Goal: Use online tool/utility: Utilize a website feature to perform a specific function

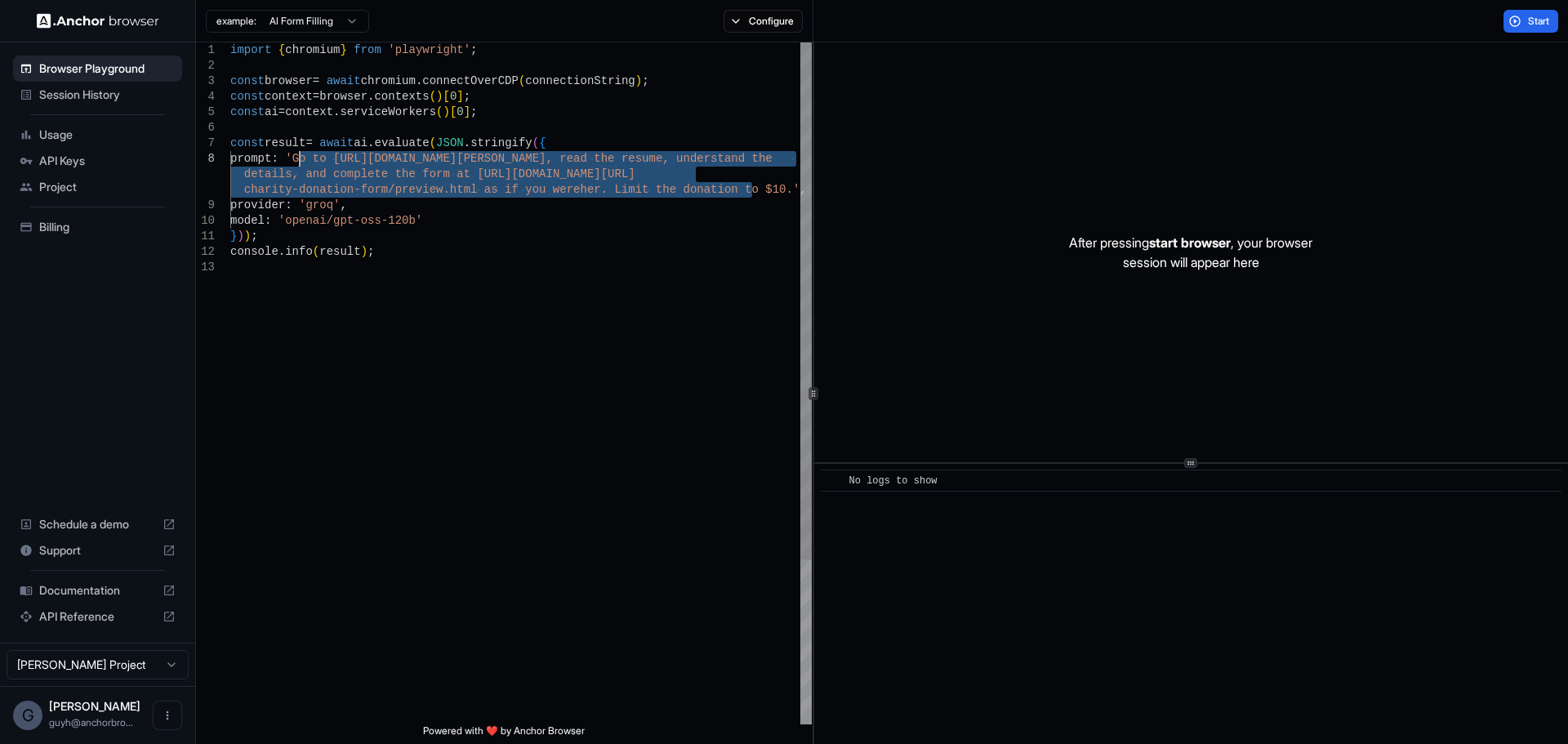
drag, startPoint x: 752, startPoint y: 187, endPoint x: 298, endPoint y: 165, distance: 454.5
click at [298, 165] on div "import { chromium } from 'playwright' ; const browser = await chromium . connec…" at bounding box center [521, 492] width 582 height 899
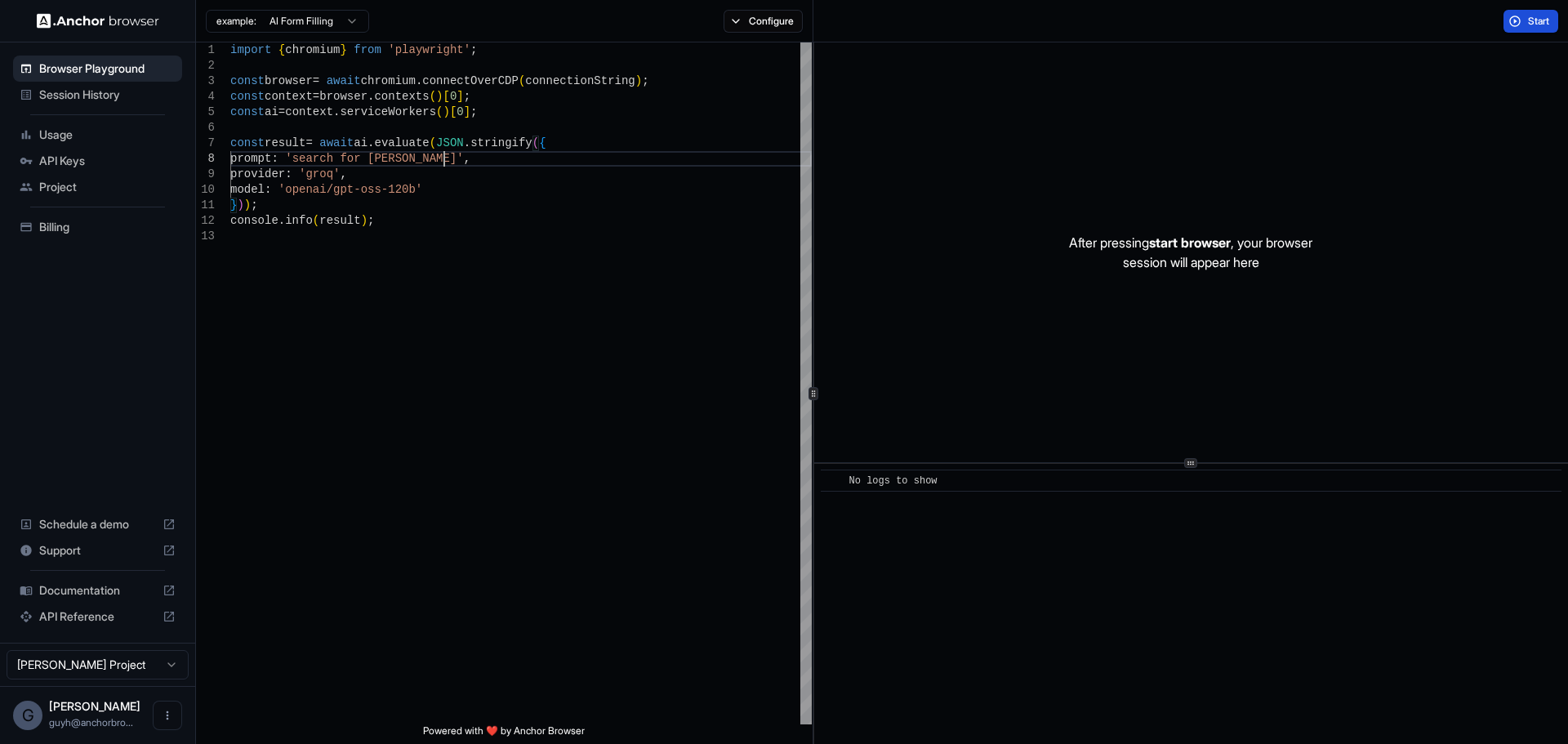
click at [1529, 22] on span "Start" at bounding box center [1539, 22] width 23 height 13
click at [290, 476] on div "import { chromium } from 'playwright' ; const browser = await chromium . connec…" at bounding box center [521, 476] width 582 height 868
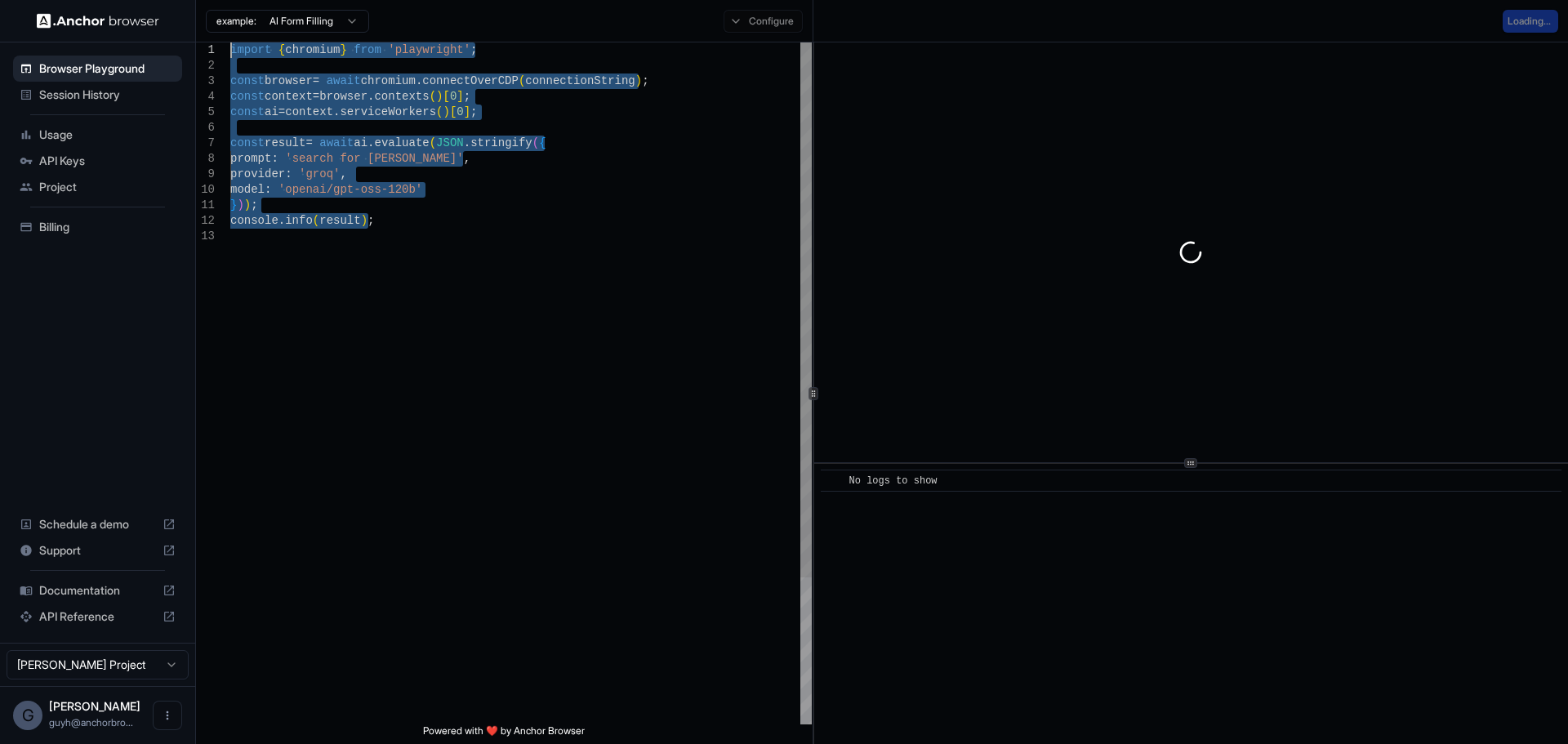
drag, startPoint x: 459, startPoint y: 508, endPoint x: 275, endPoint y: -53, distance: 590.4
click at [275, 42] on div "import { chromium } from 'playwright' ; const browser = await chromium . connec…" at bounding box center [521, 476] width 582 height 868
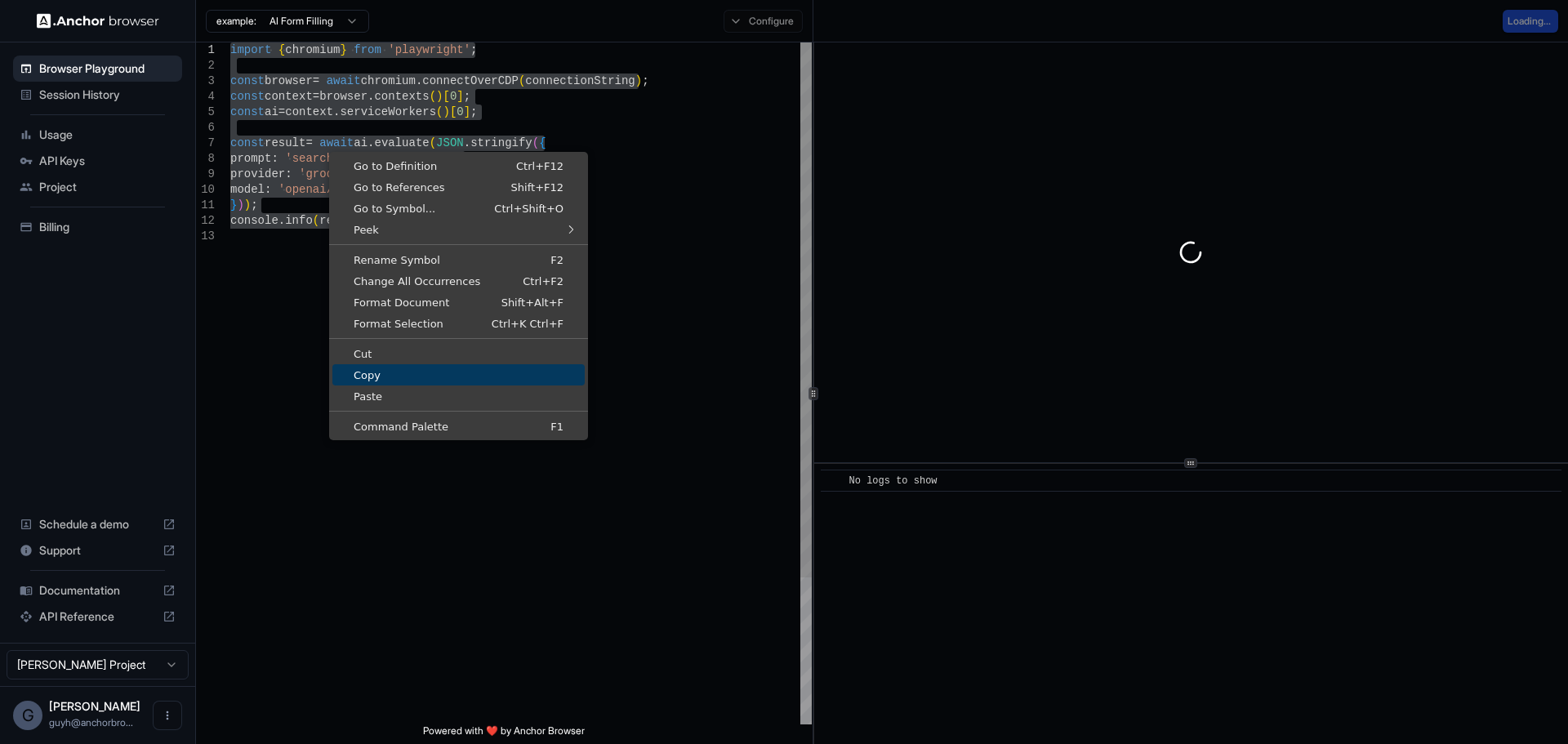
click at [402, 378] on span "Copy" at bounding box center [458, 374] width 252 height 10
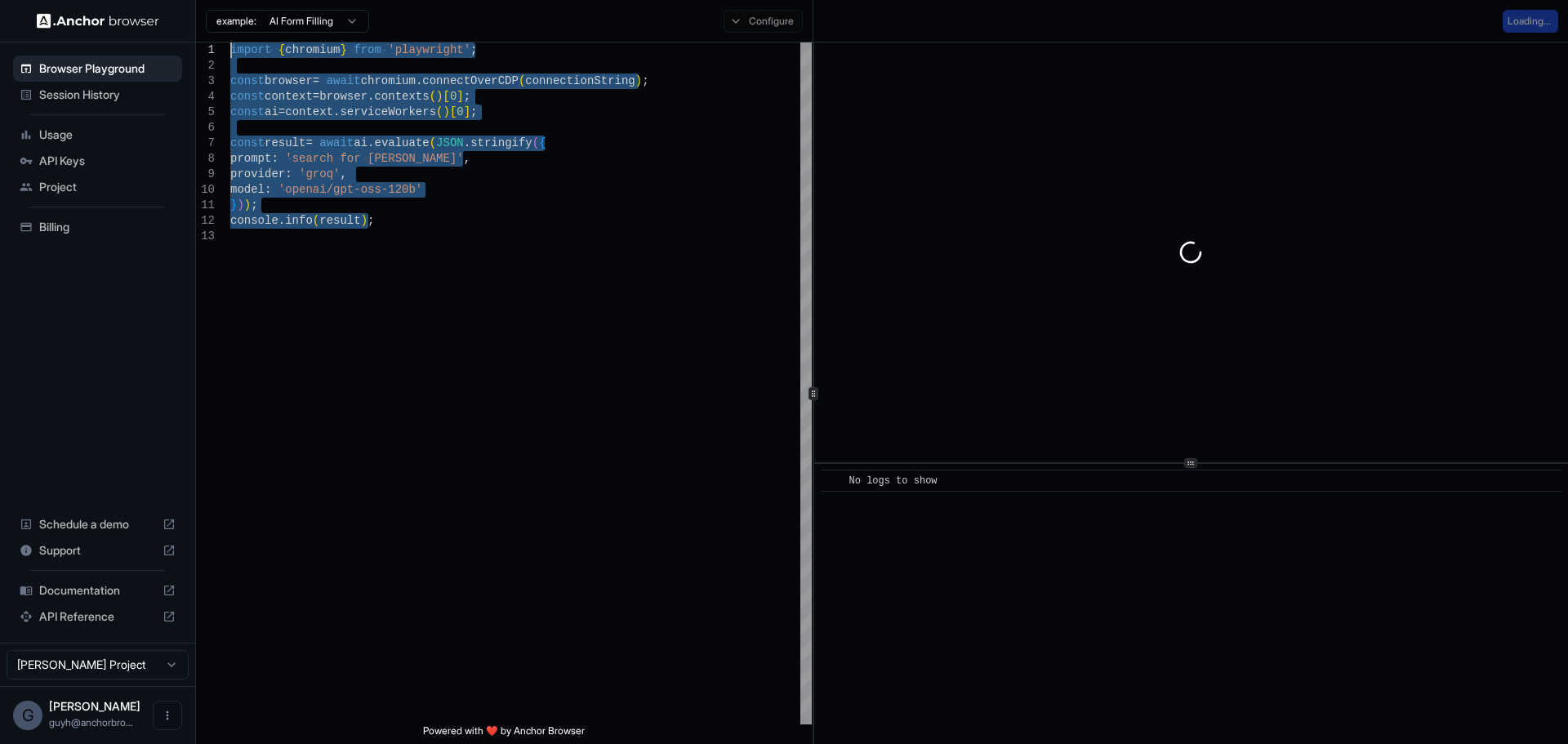
type textarea "**********"
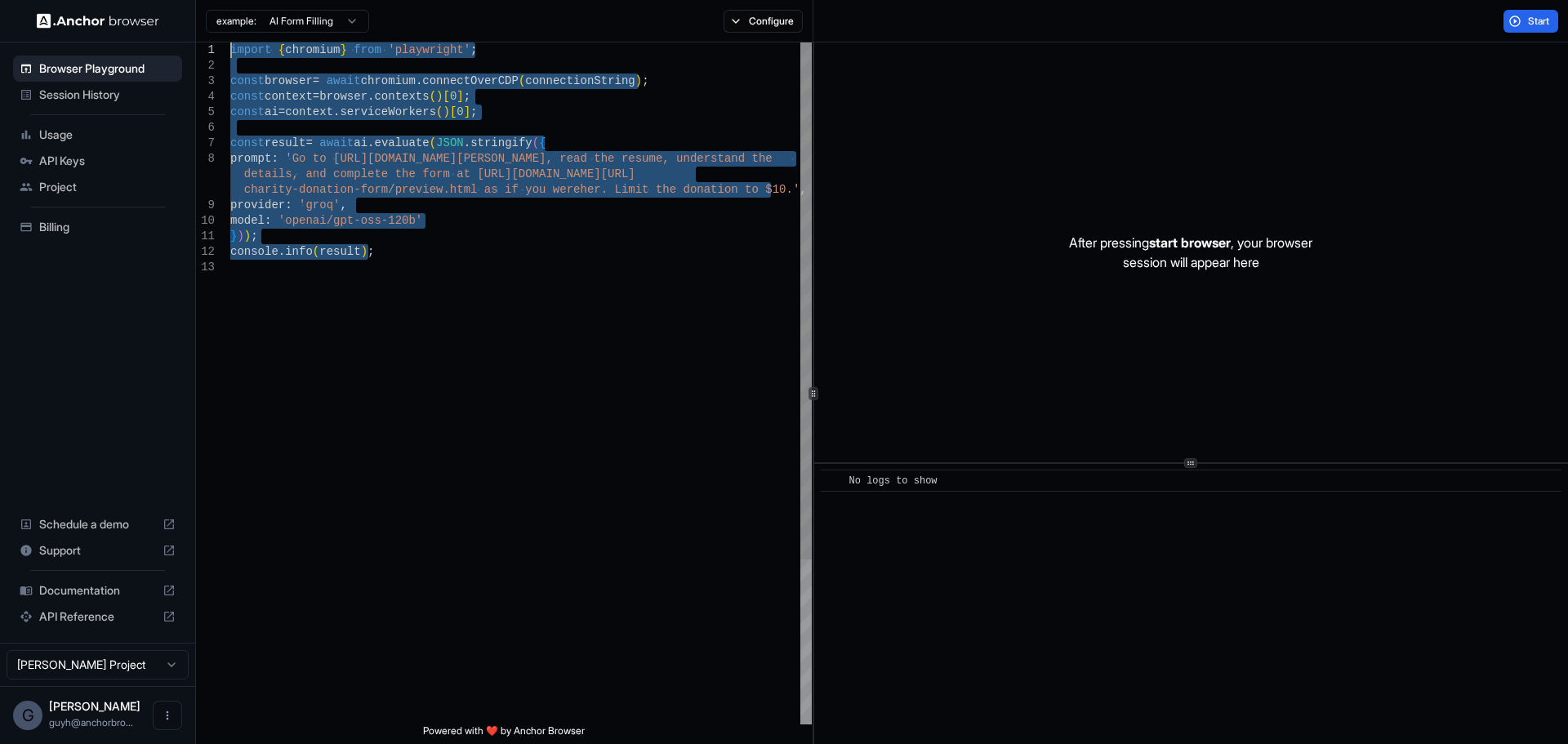
drag, startPoint x: 265, startPoint y: 509, endPoint x: 214, endPoint y: -68, distance: 579.2
click at [230, 42] on div "import { chromium } from 'playwright' ; const browser = await chromium . connec…" at bounding box center [521, 492] width 582 height 899
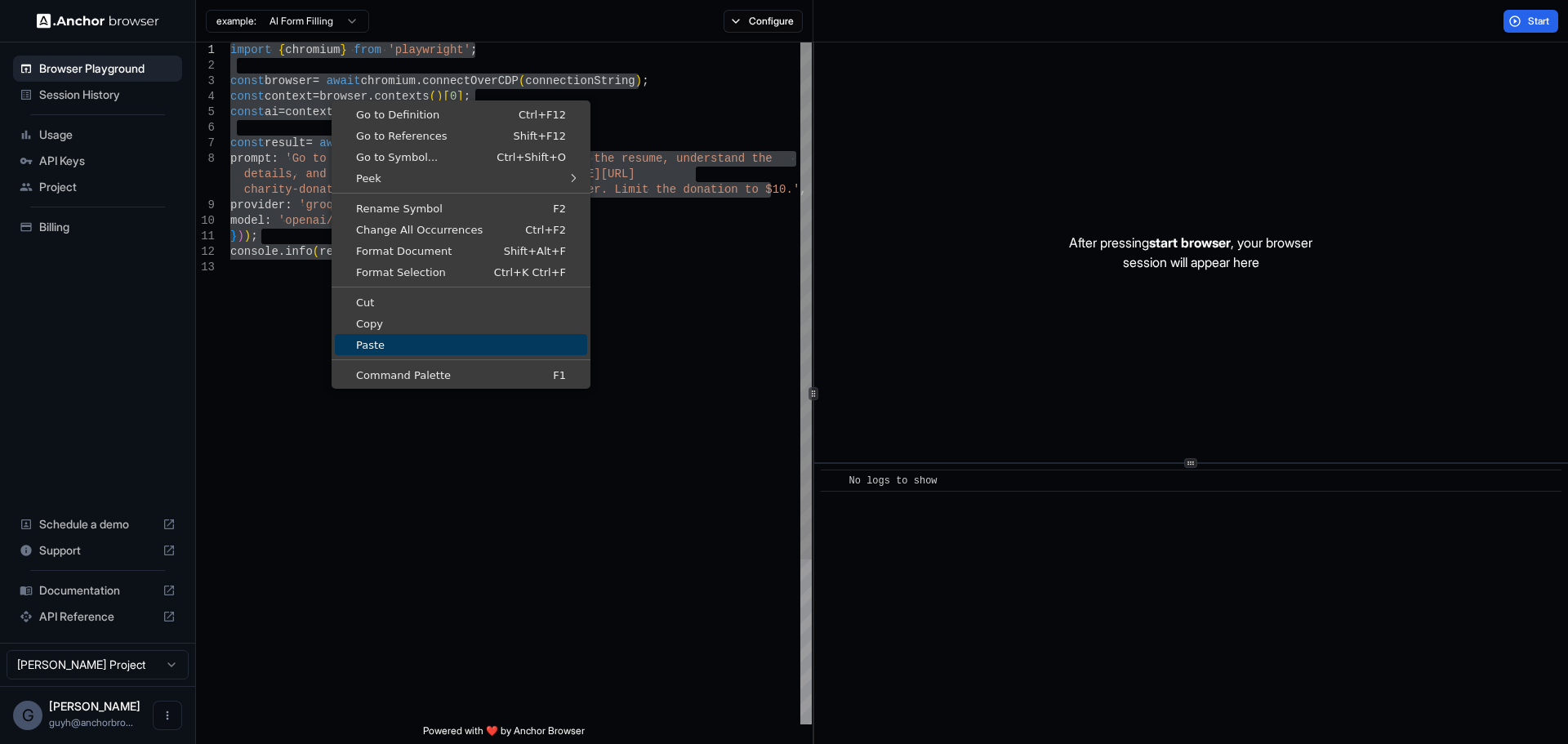
click at [382, 338] on link "Paste" at bounding box center [461, 344] width 252 height 22
type textarea "**********"
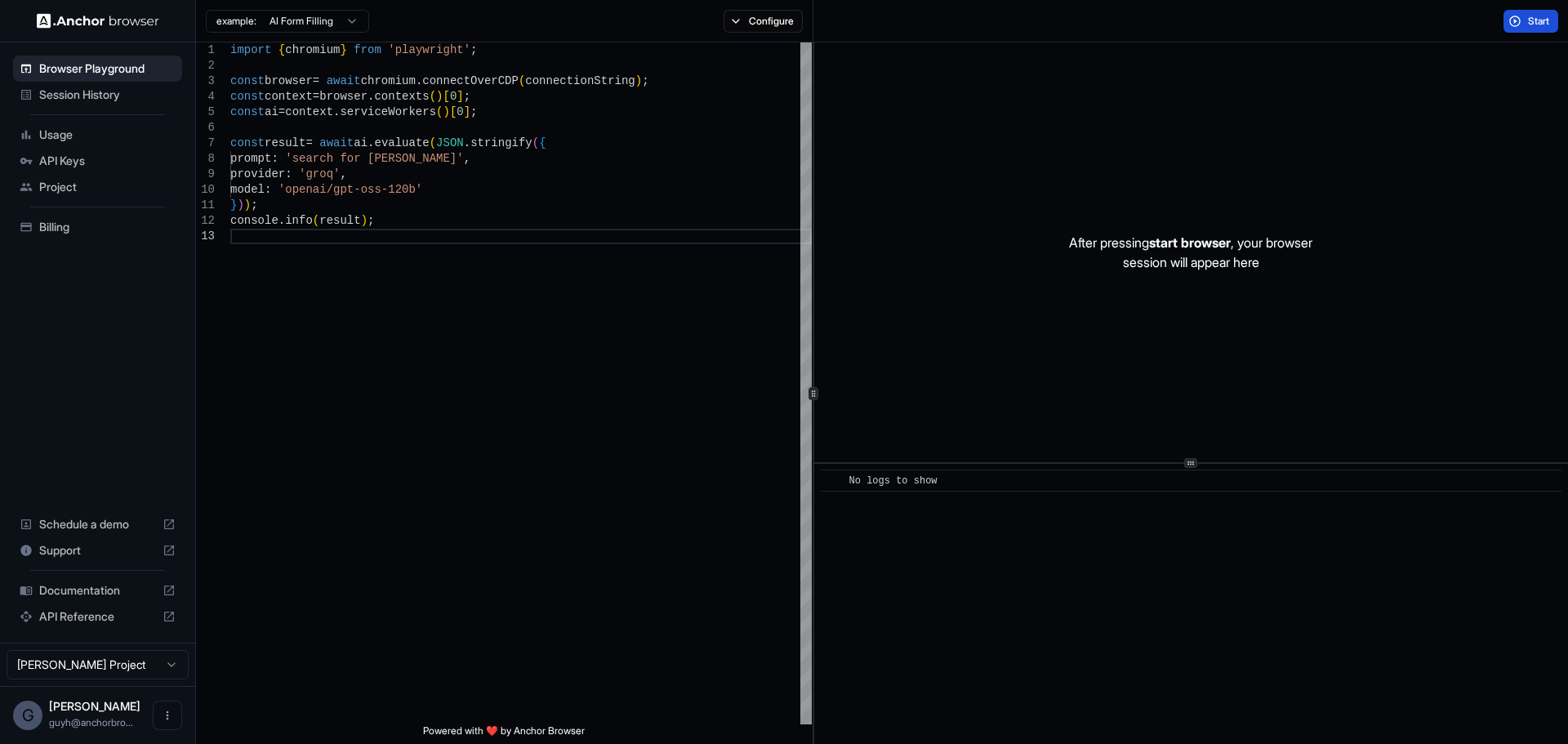
click at [1519, 21] on button "Start" at bounding box center [1530, 21] width 54 height 23
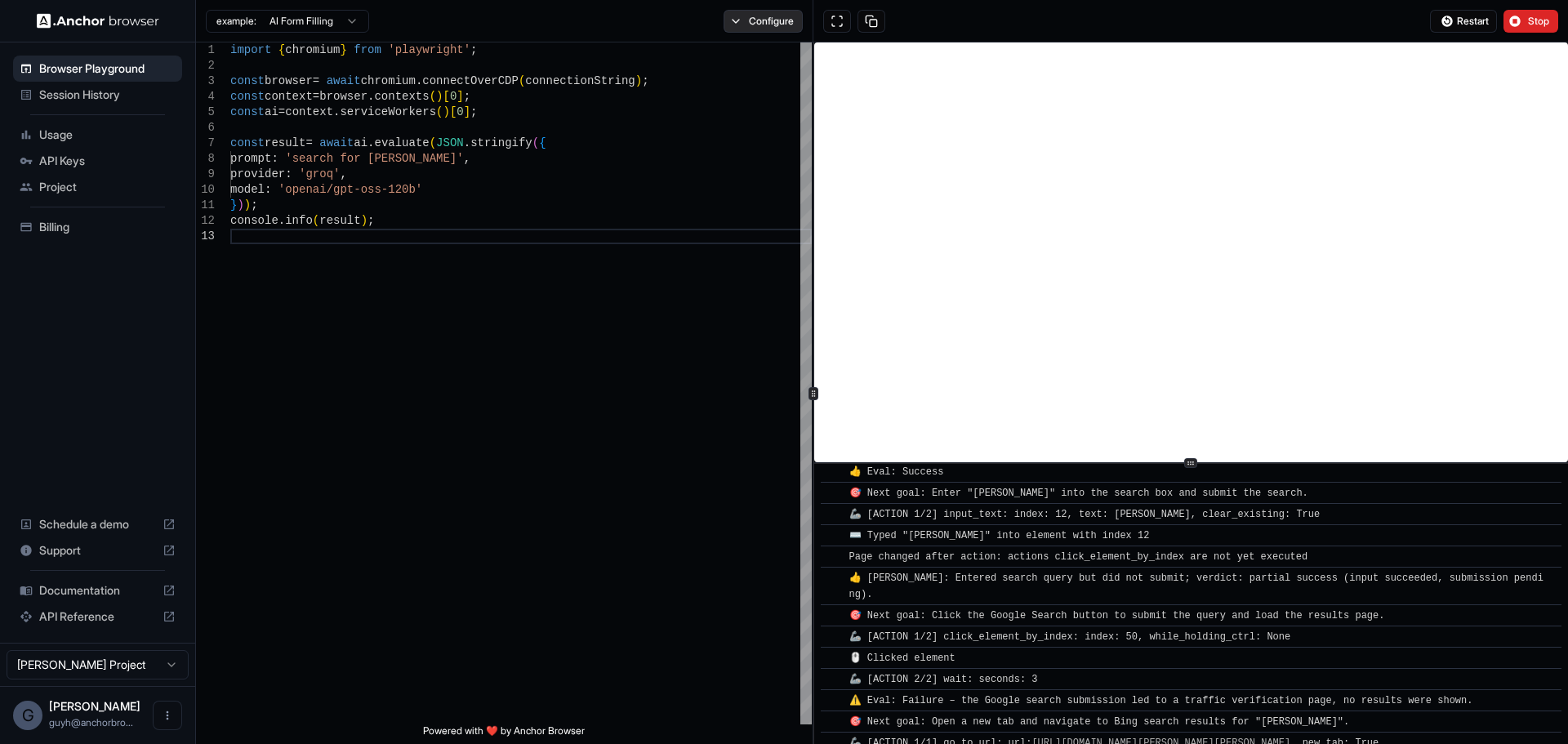
scroll to position [221, 0]
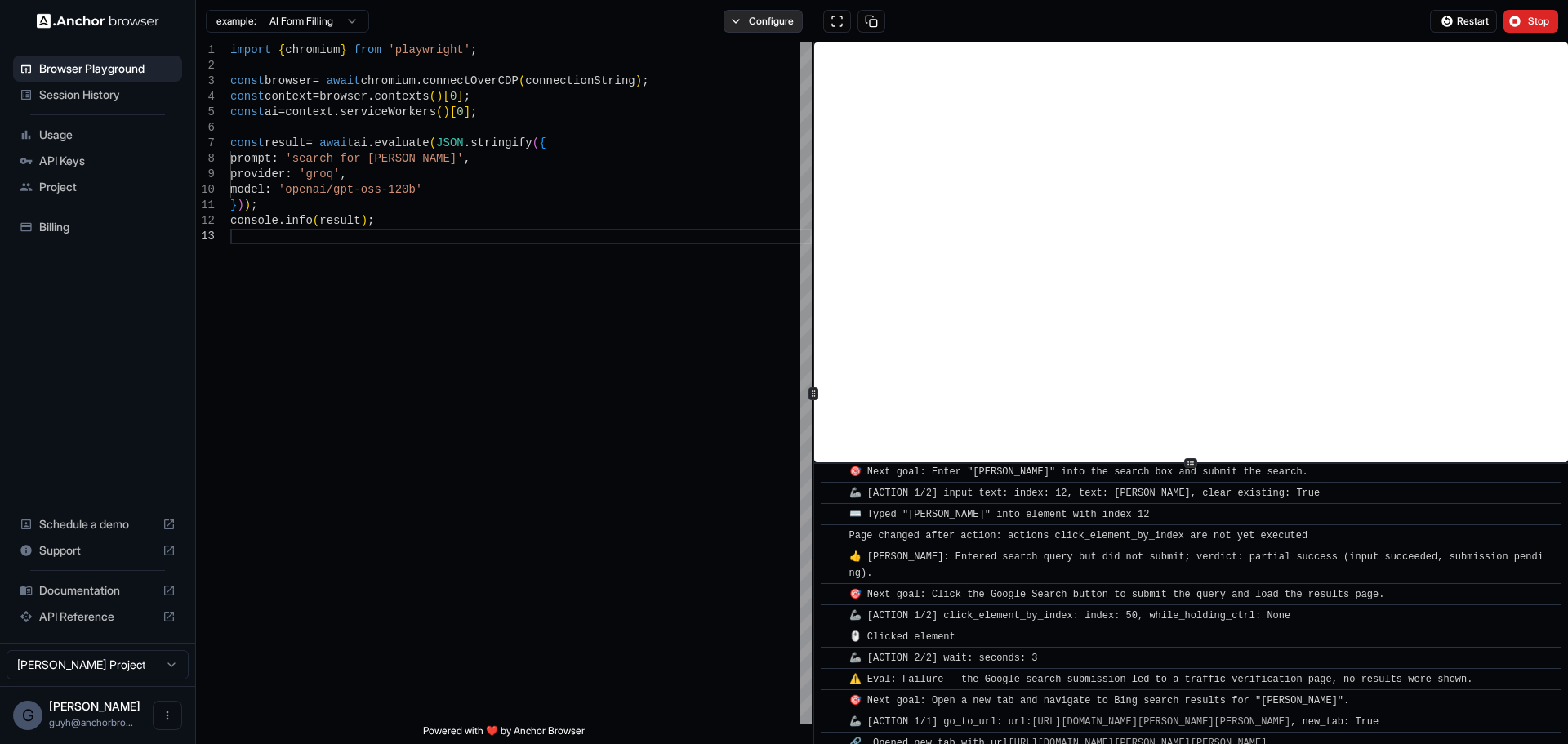
click at [782, 26] on button "Configure" at bounding box center [763, 21] width 79 height 23
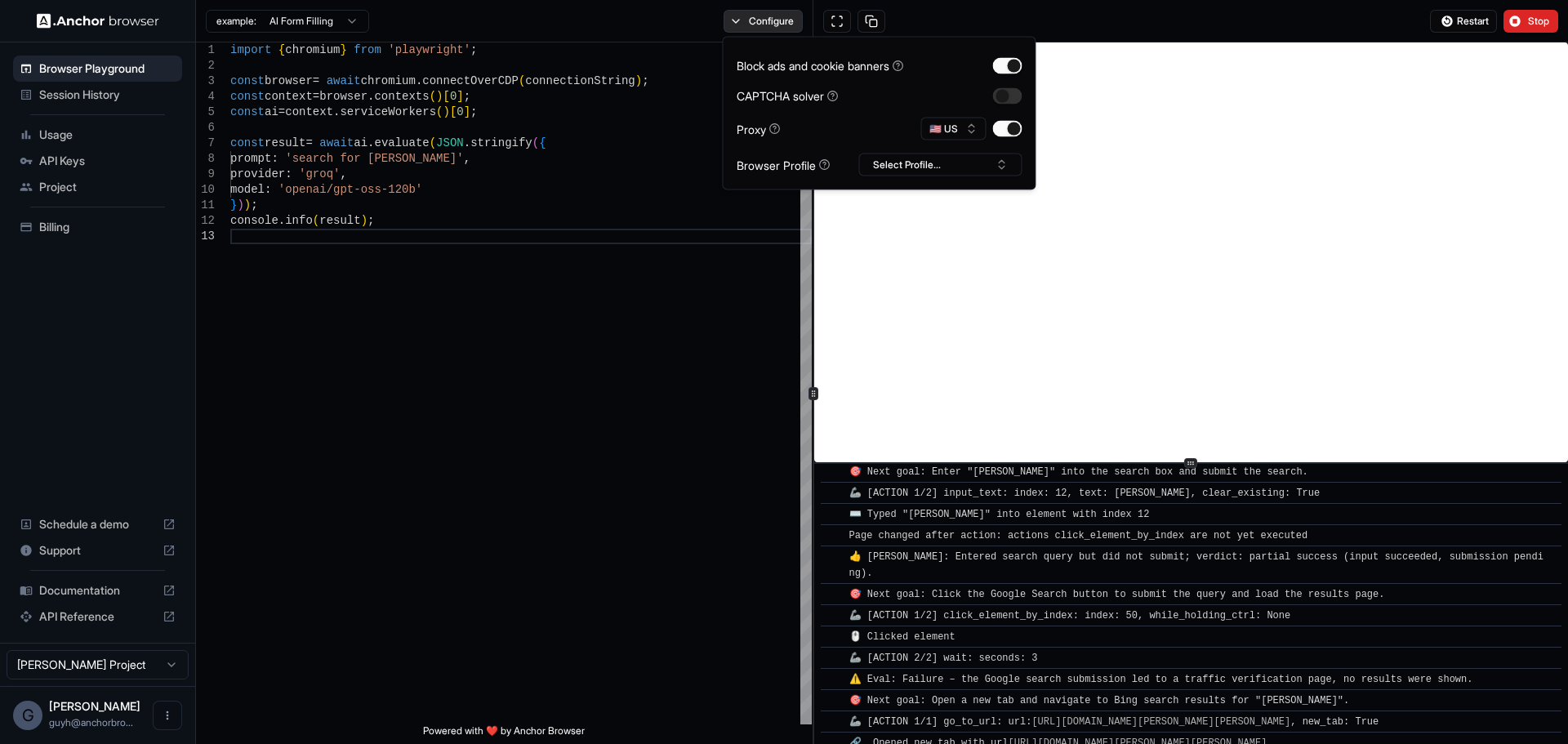
click at [781, 22] on button "Configure" at bounding box center [763, 21] width 79 height 23
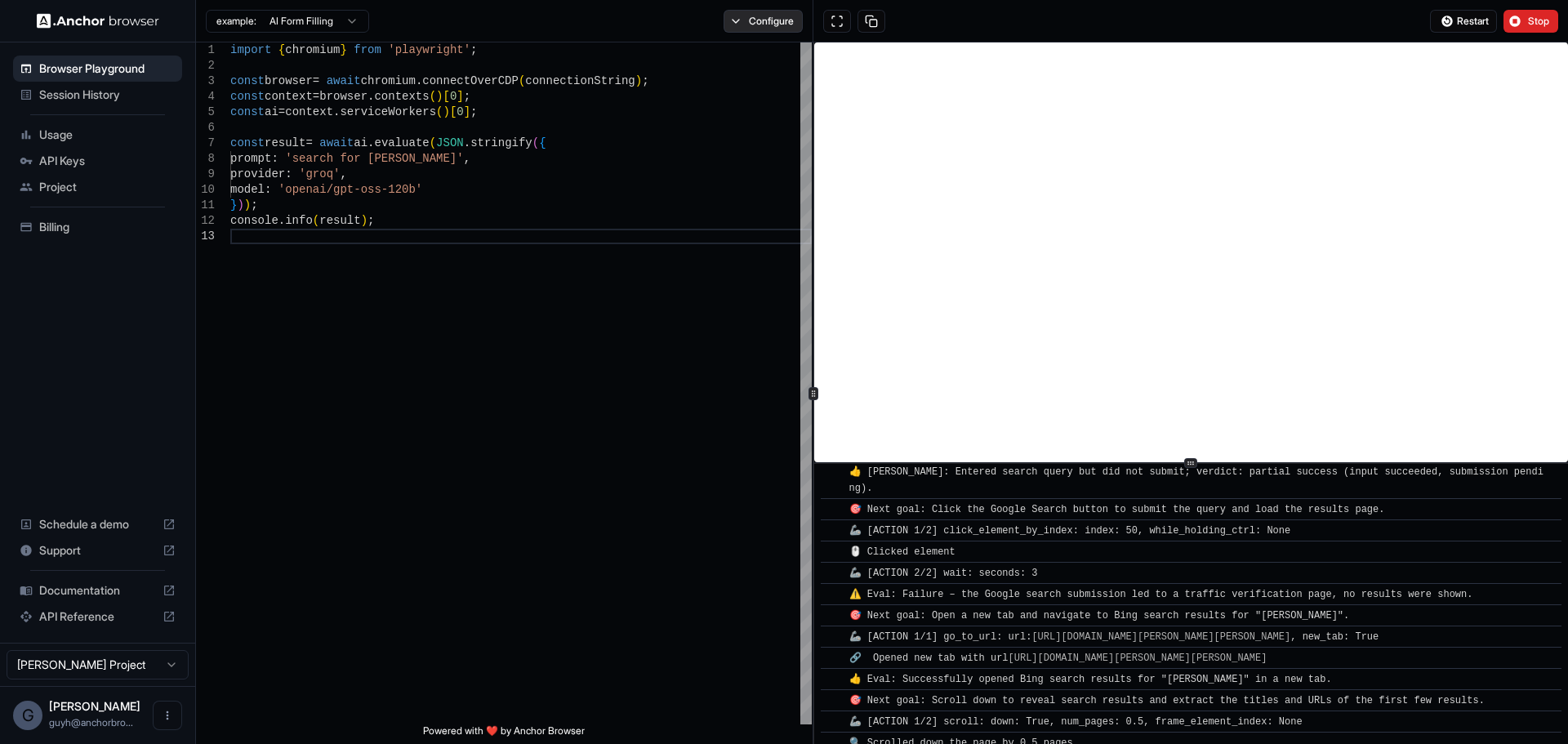
scroll to position [343, 0]
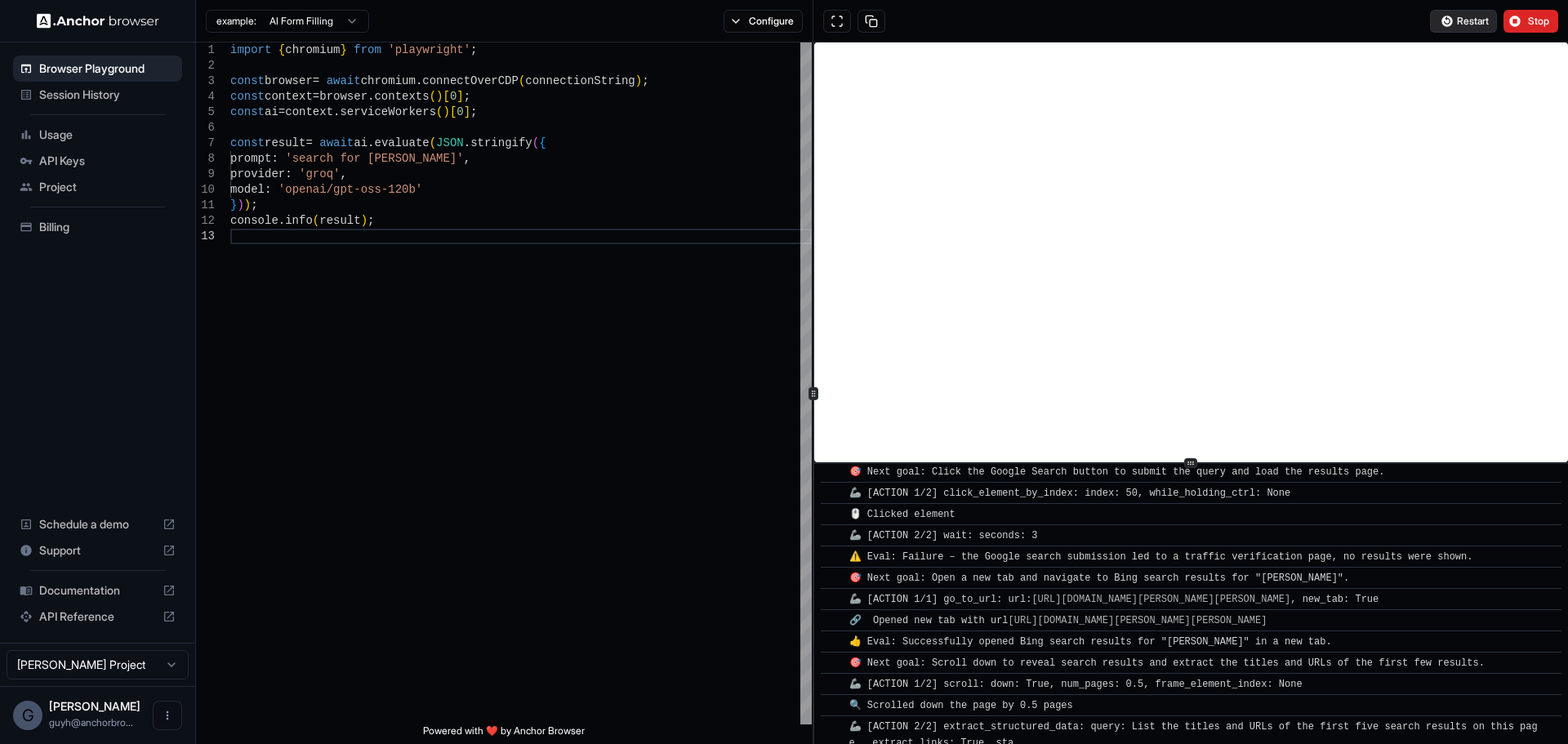
click at [1464, 25] on span "Restart" at bounding box center [1472, 22] width 32 height 13
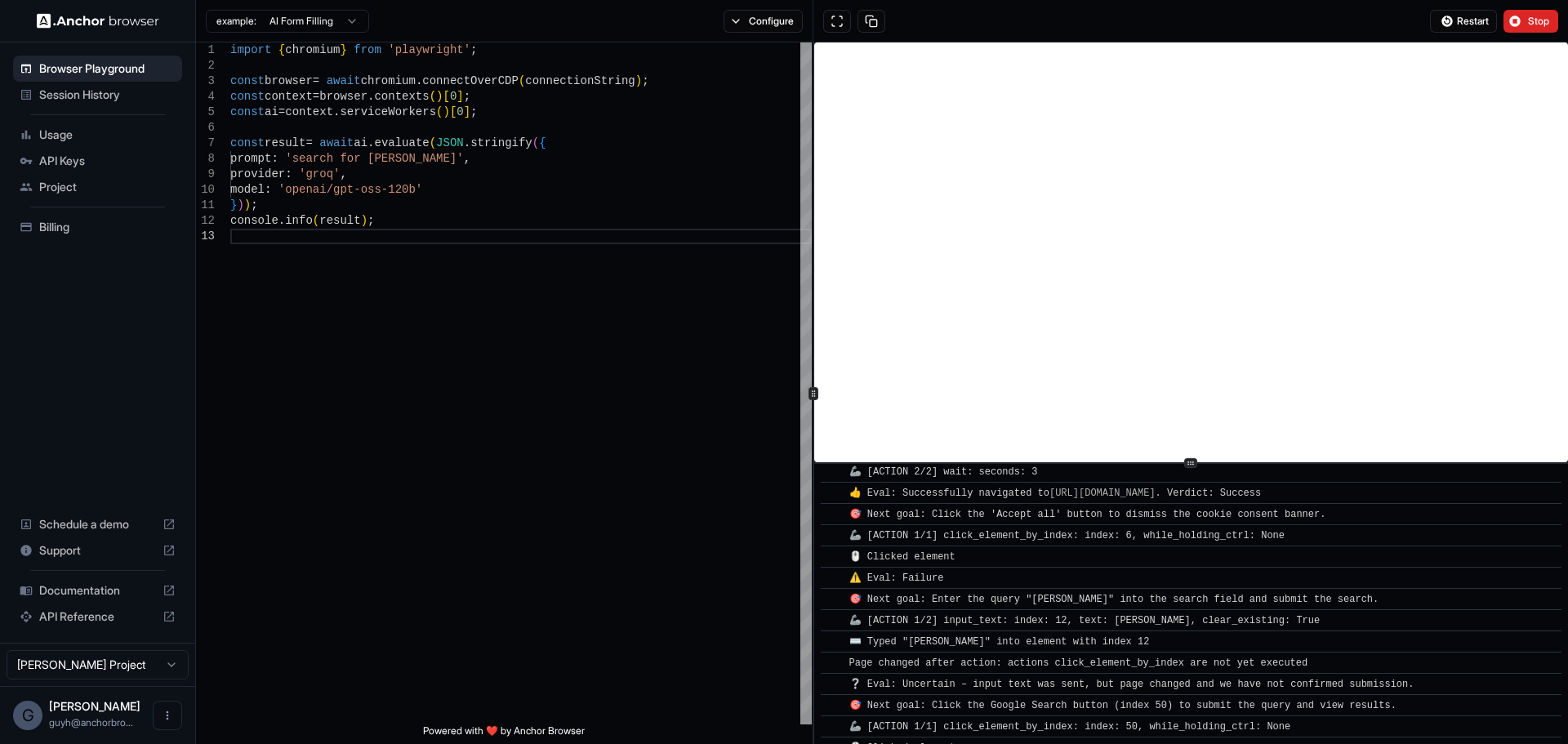
scroll to position [136, 0]
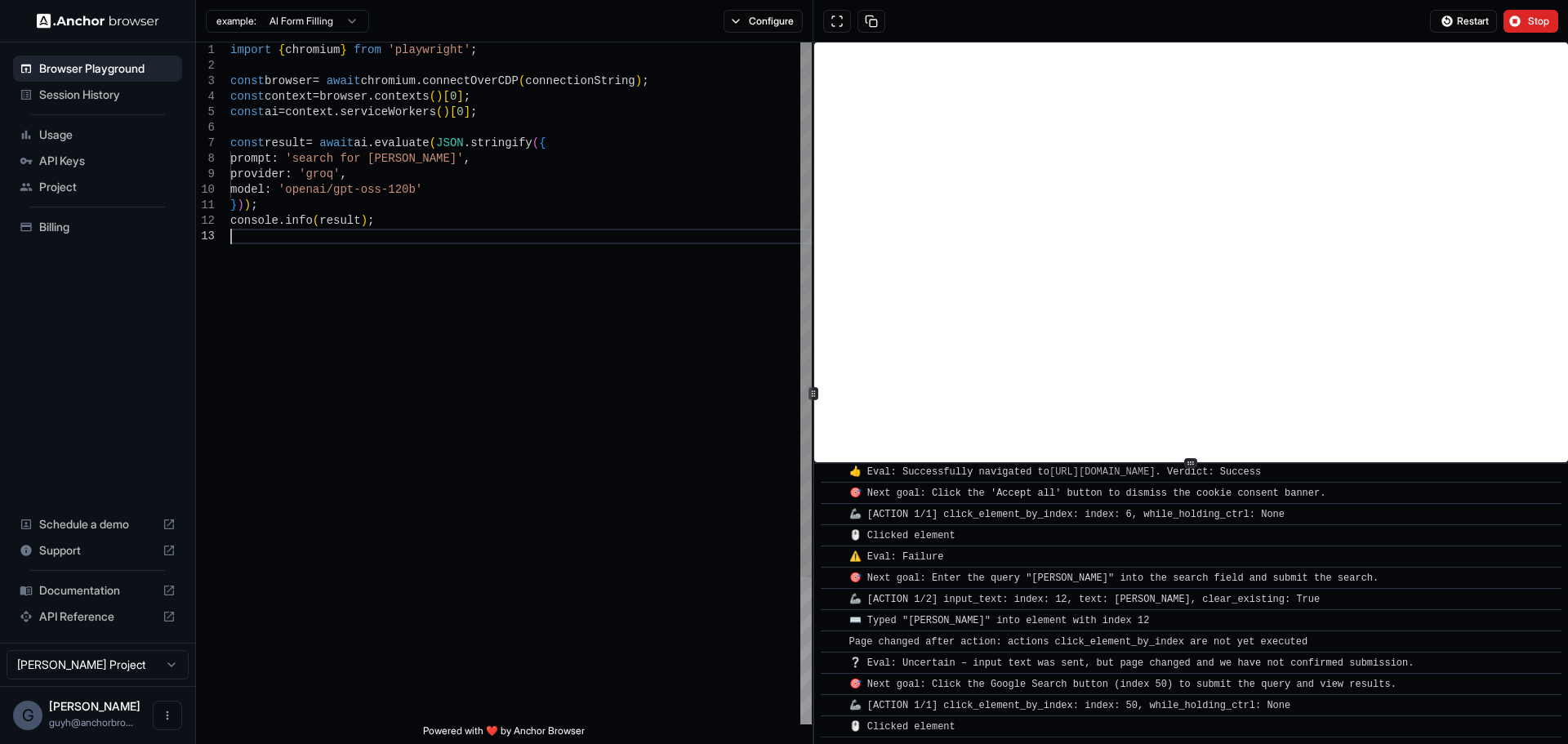
click at [297, 420] on div "import { chromium } from 'playwright' ; const browser = await chromium . connec…" at bounding box center [521, 476] width 582 height 868
click at [784, 23] on button "Configure" at bounding box center [763, 21] width 79 height 23
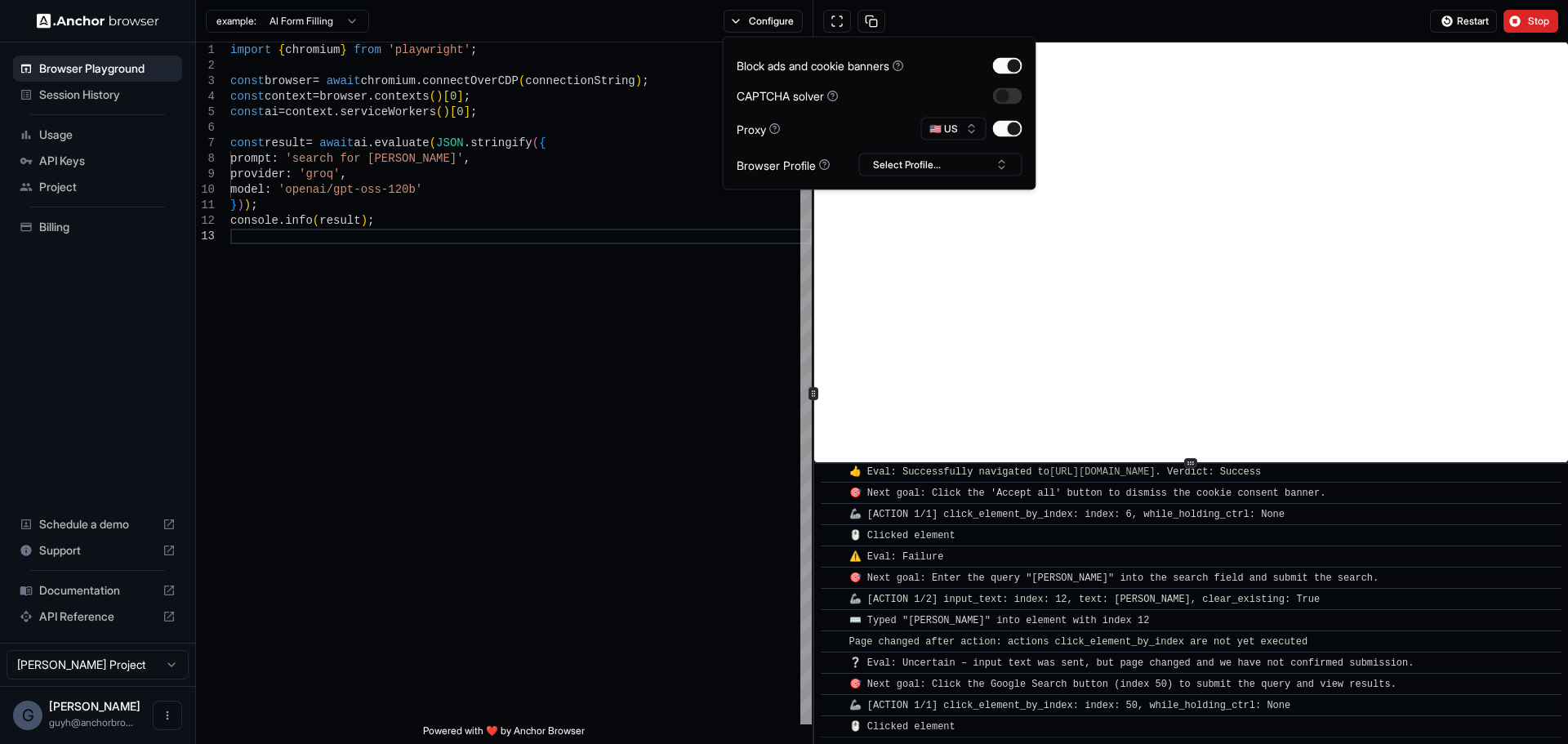
scroll to position [217, 0]
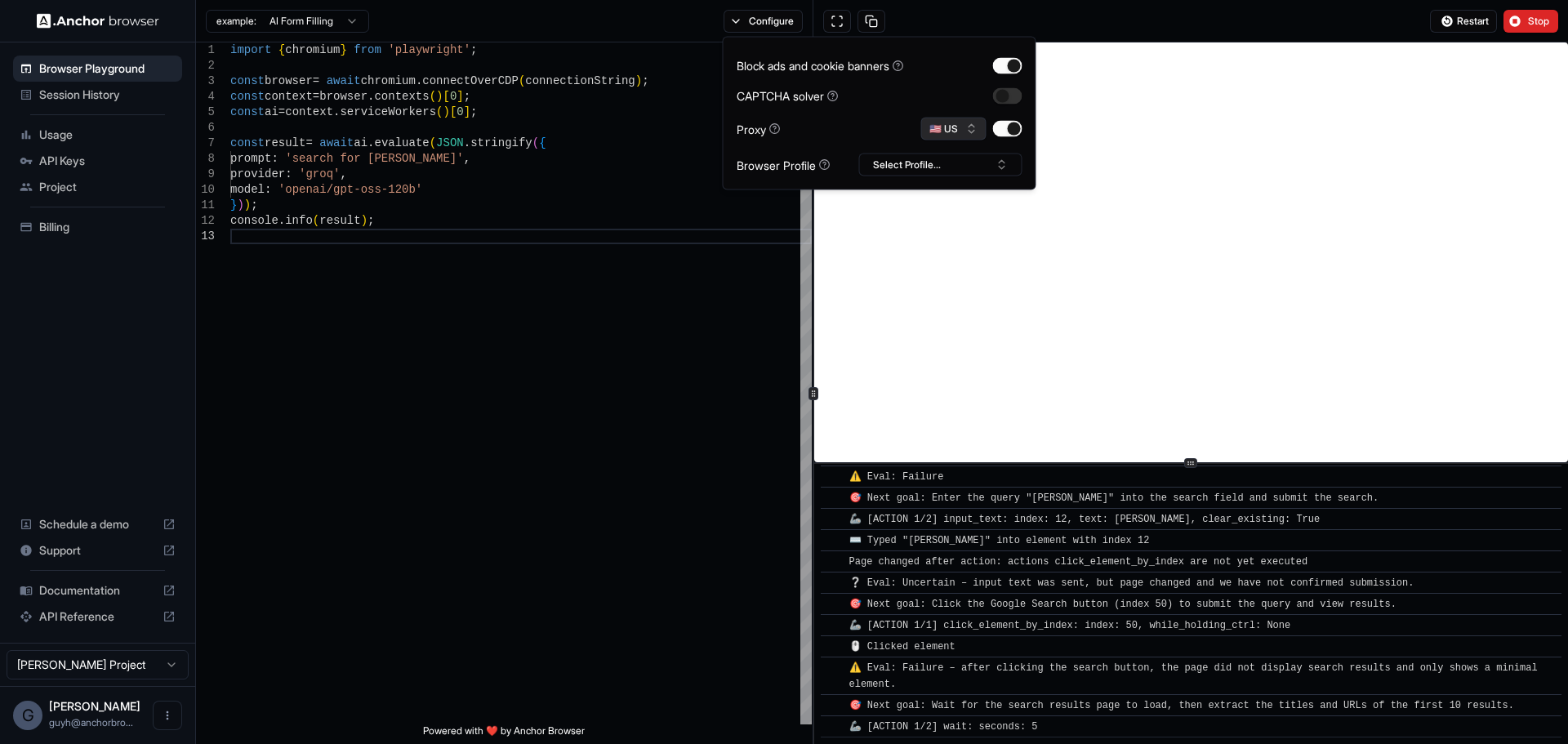
click at [957, 134] on button "🇺🇸 US" at bounding box center [954, 129] width 66 height 23
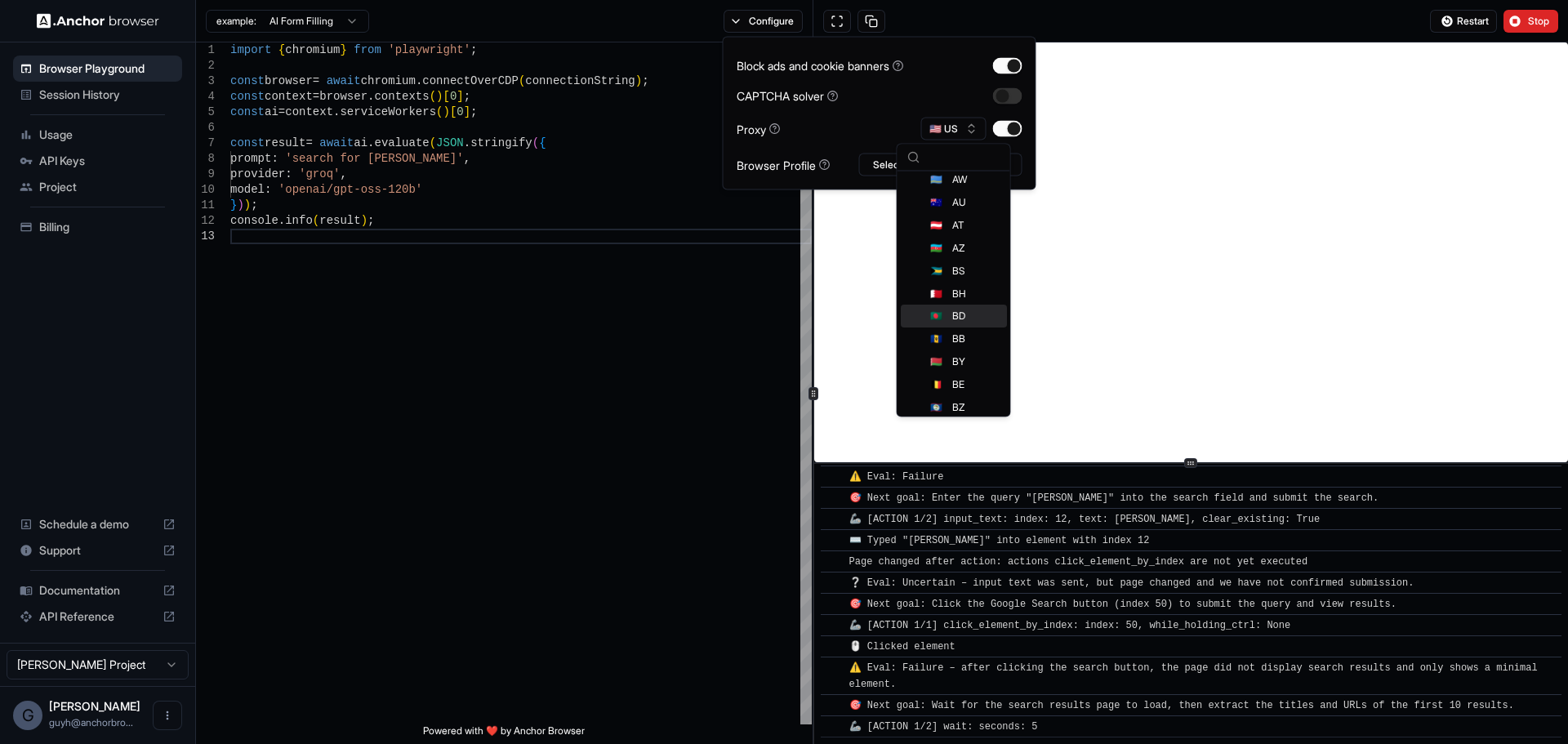
scroll to position [245, 0]
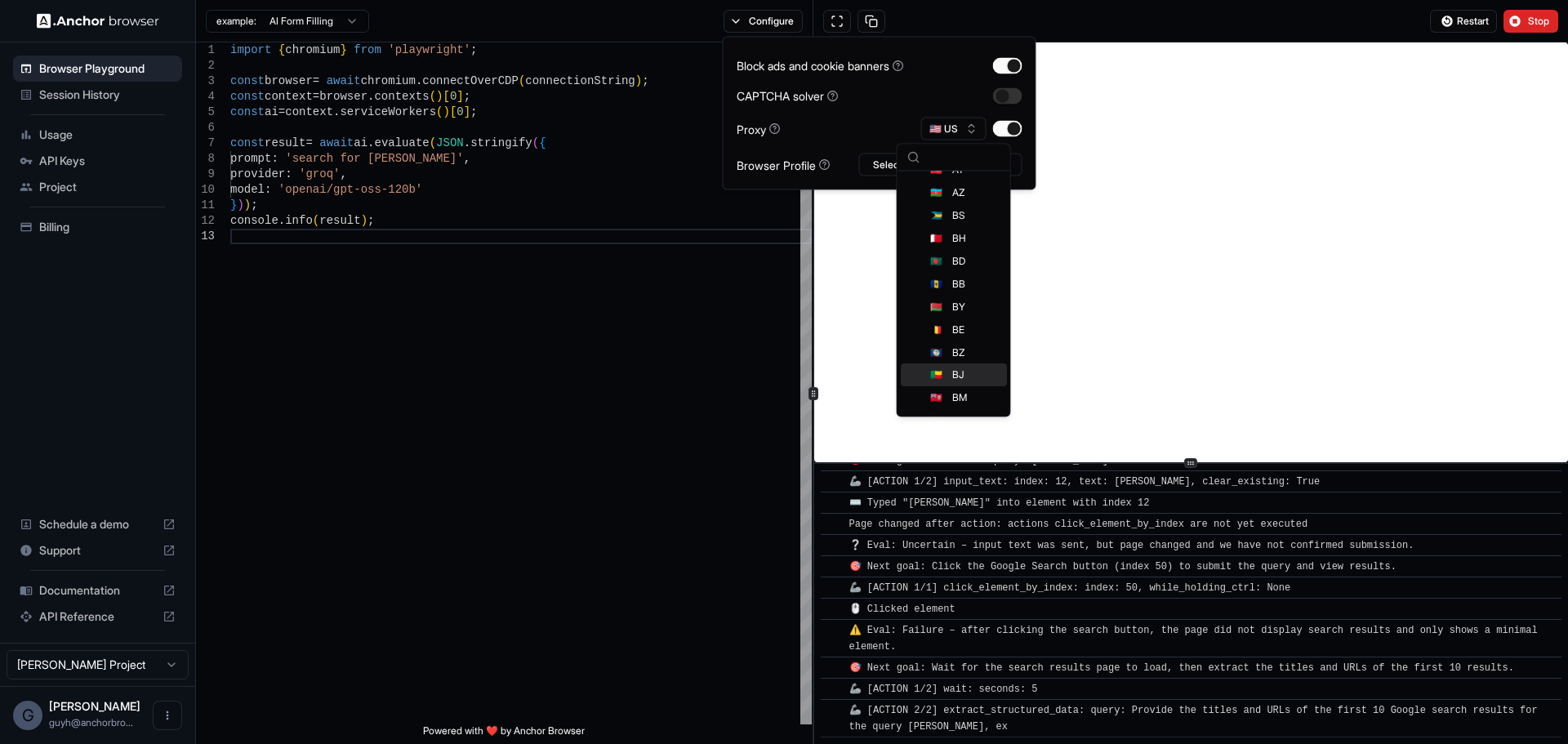
click at [952, 380] on span "BJ" at bounding box center [958, 375] width 12 height 13
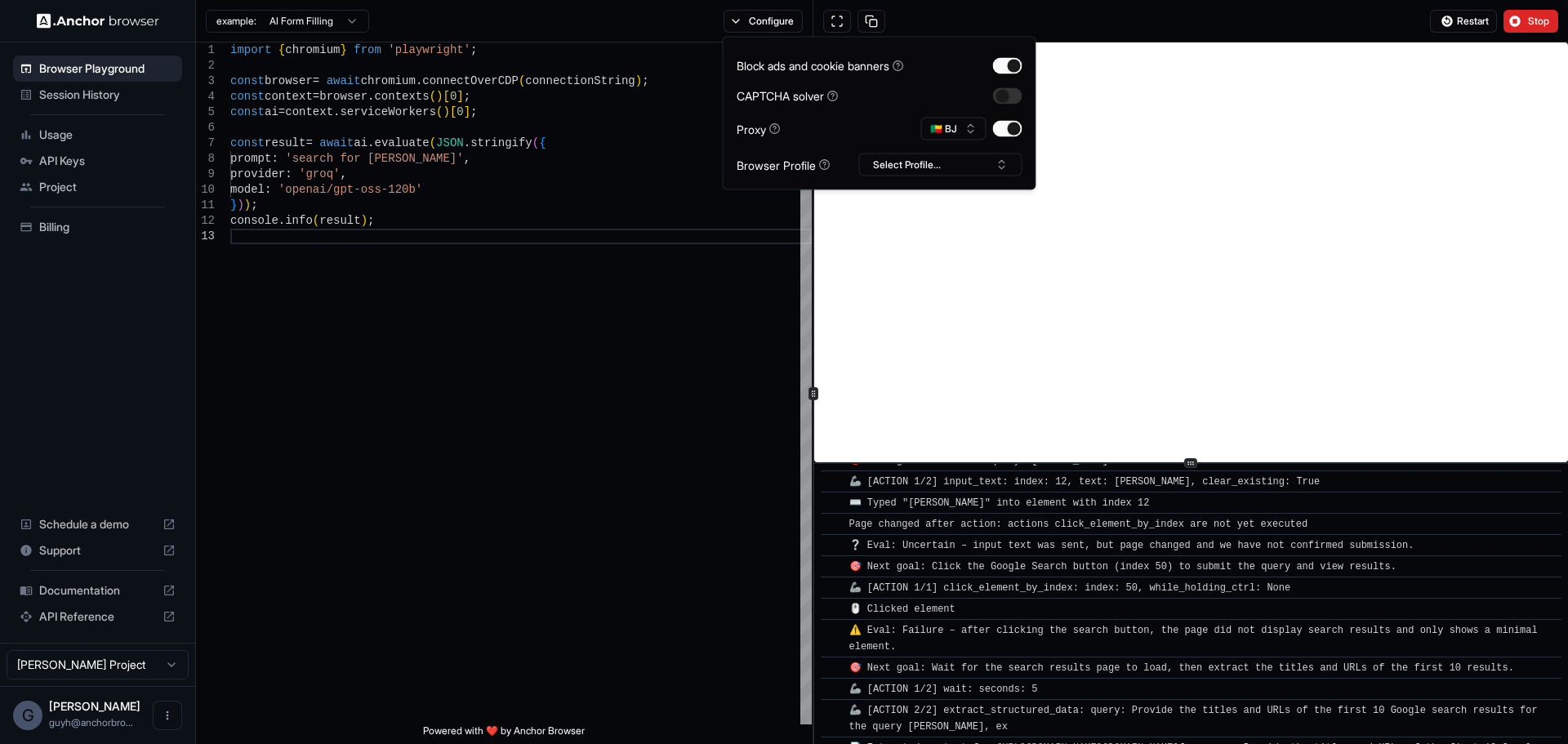
scroll to position [422, 0]
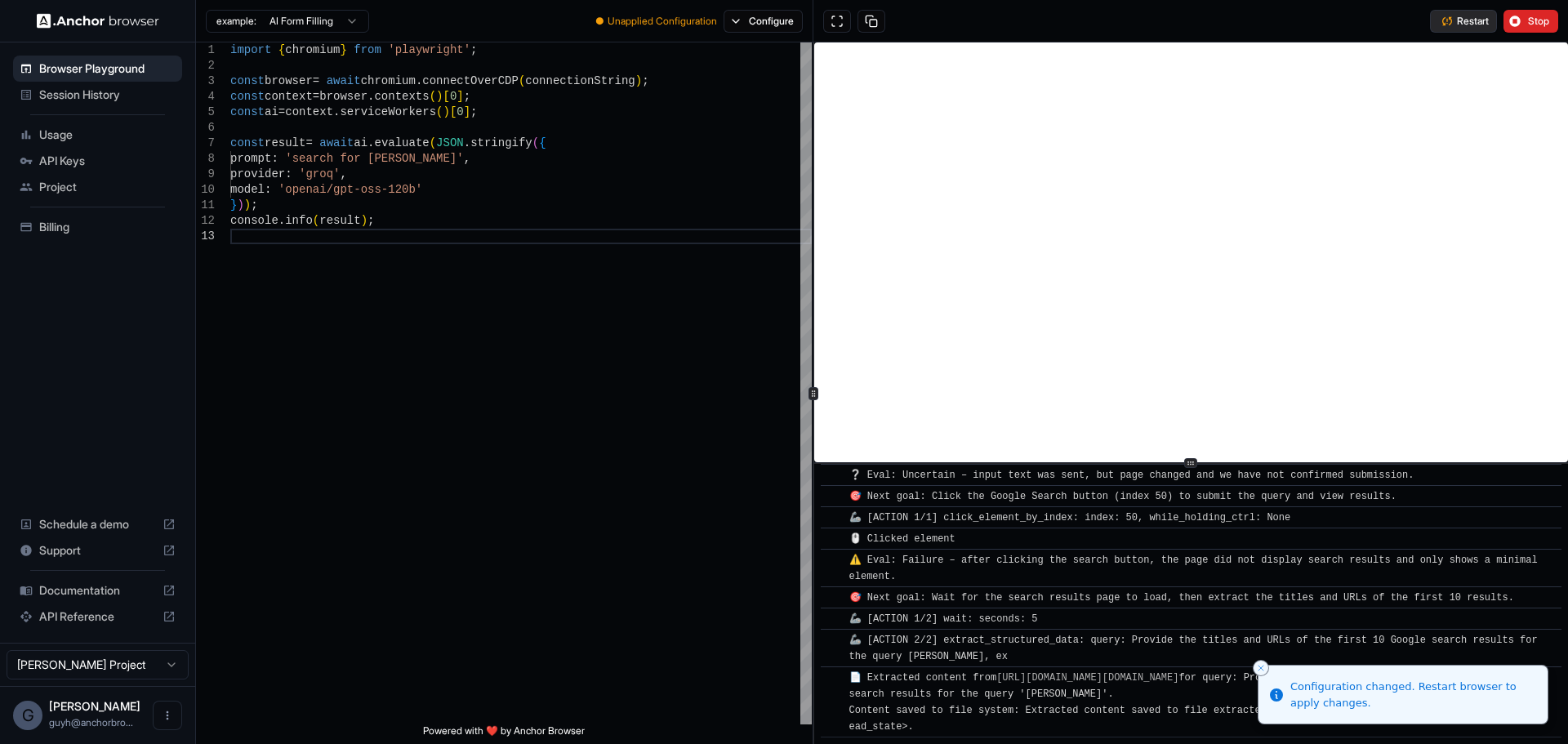
click at [1462, 9] on button "Restart" at bounding box center [1463, 21] width 67 height 23
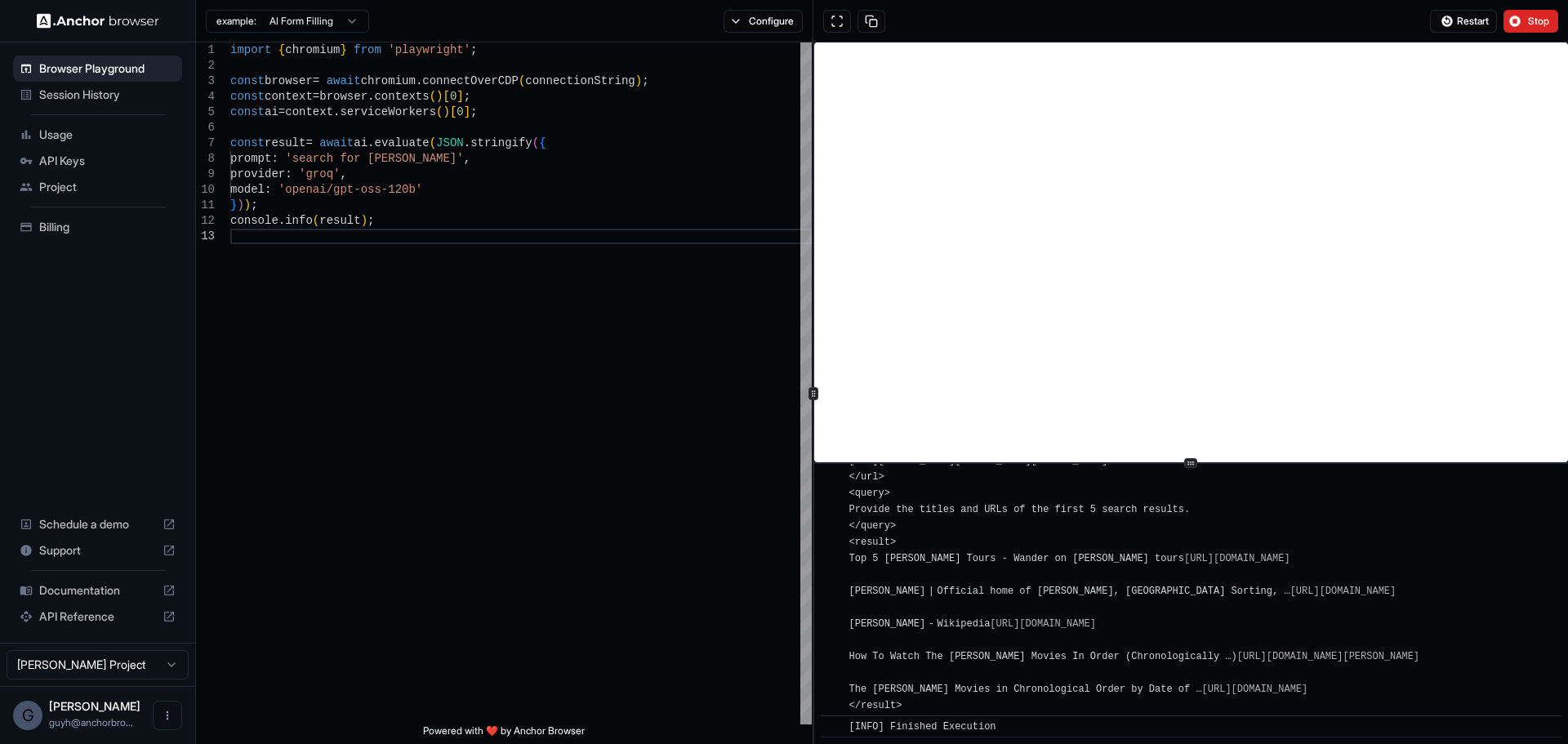
scroll to position [2019, 0]
click at [845, 13] on button at bounding box center [837, 21] width 28 height 23
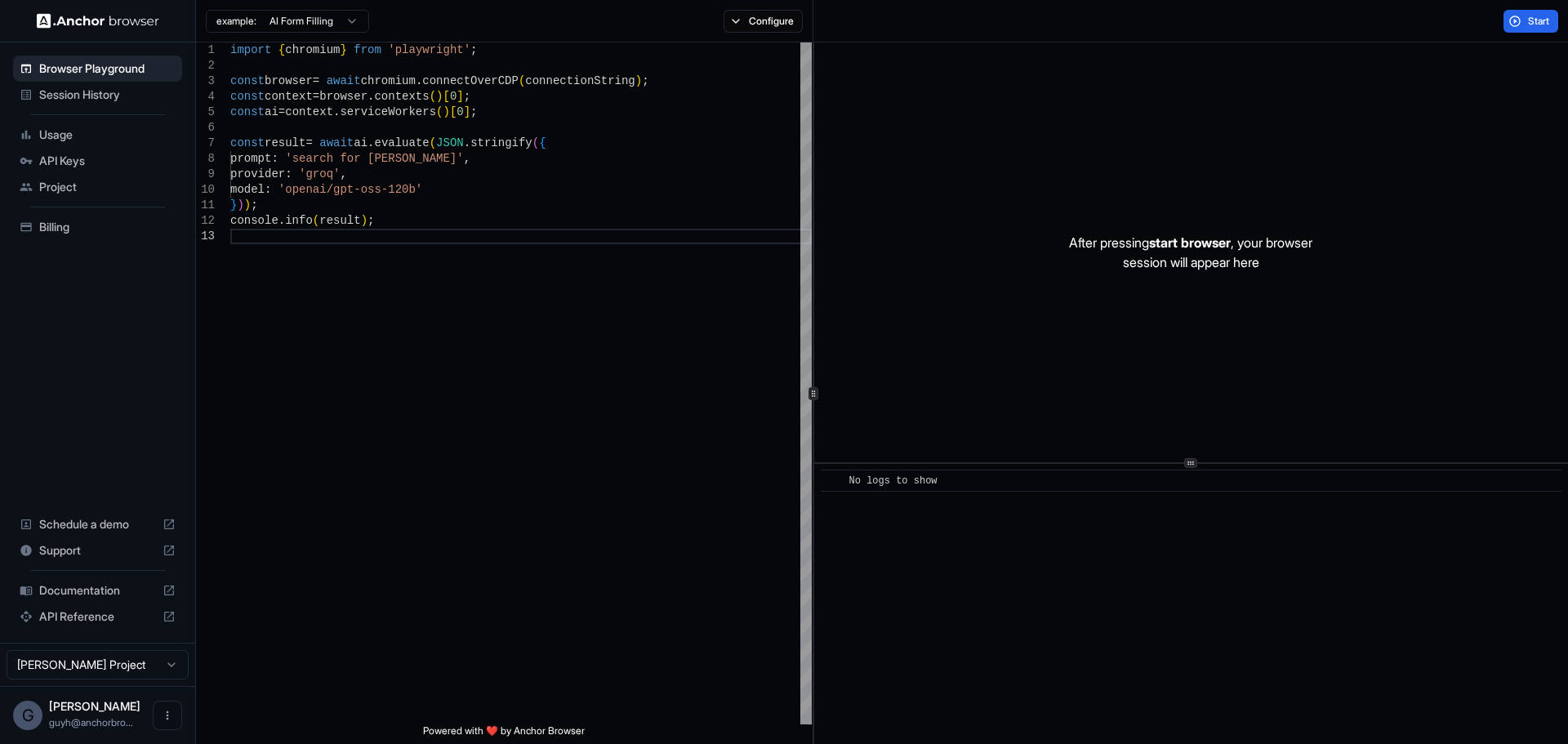
scroll to position [0, 0]
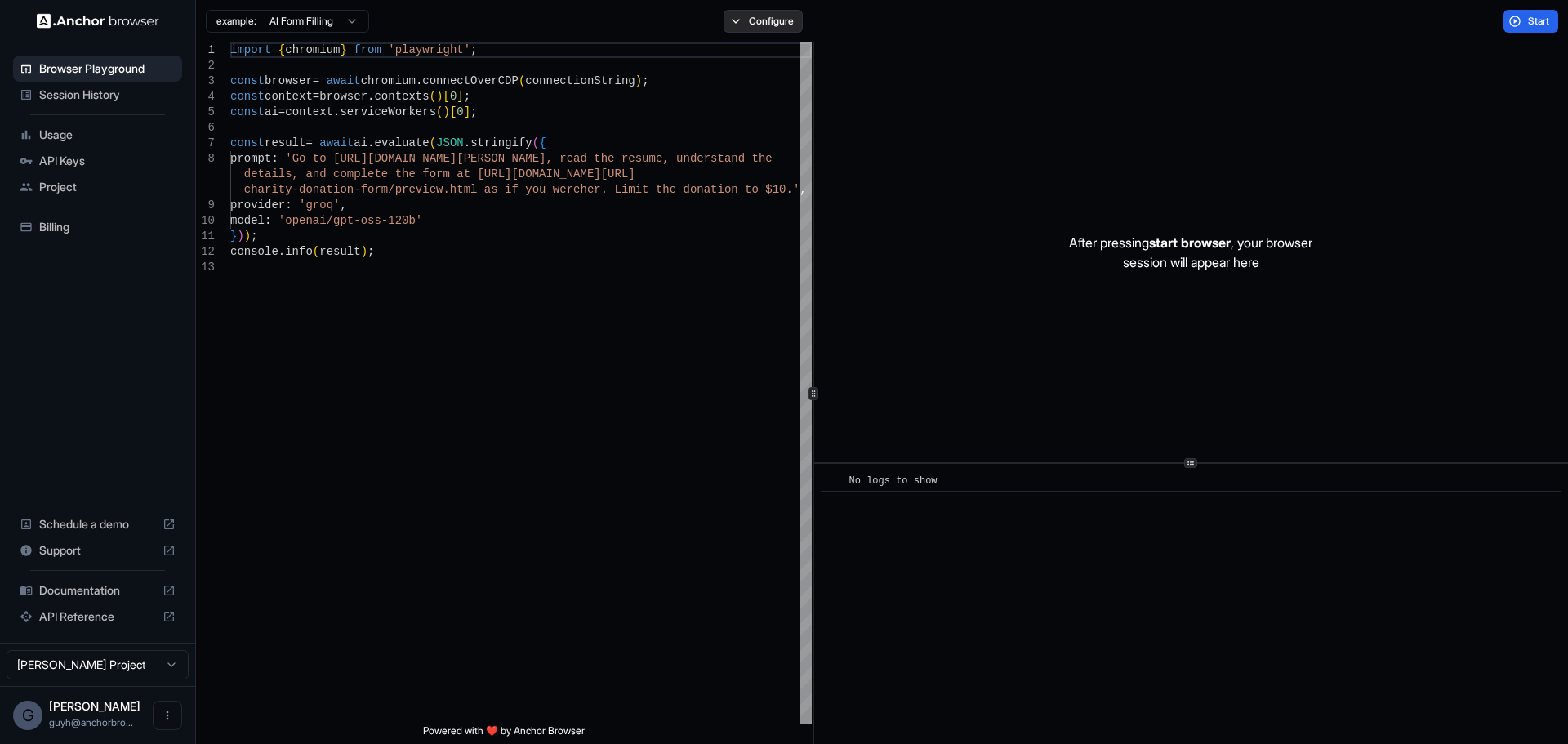
click at [763, 16] on button "Configure" at bounding box center [763, 21] width 79 height 23
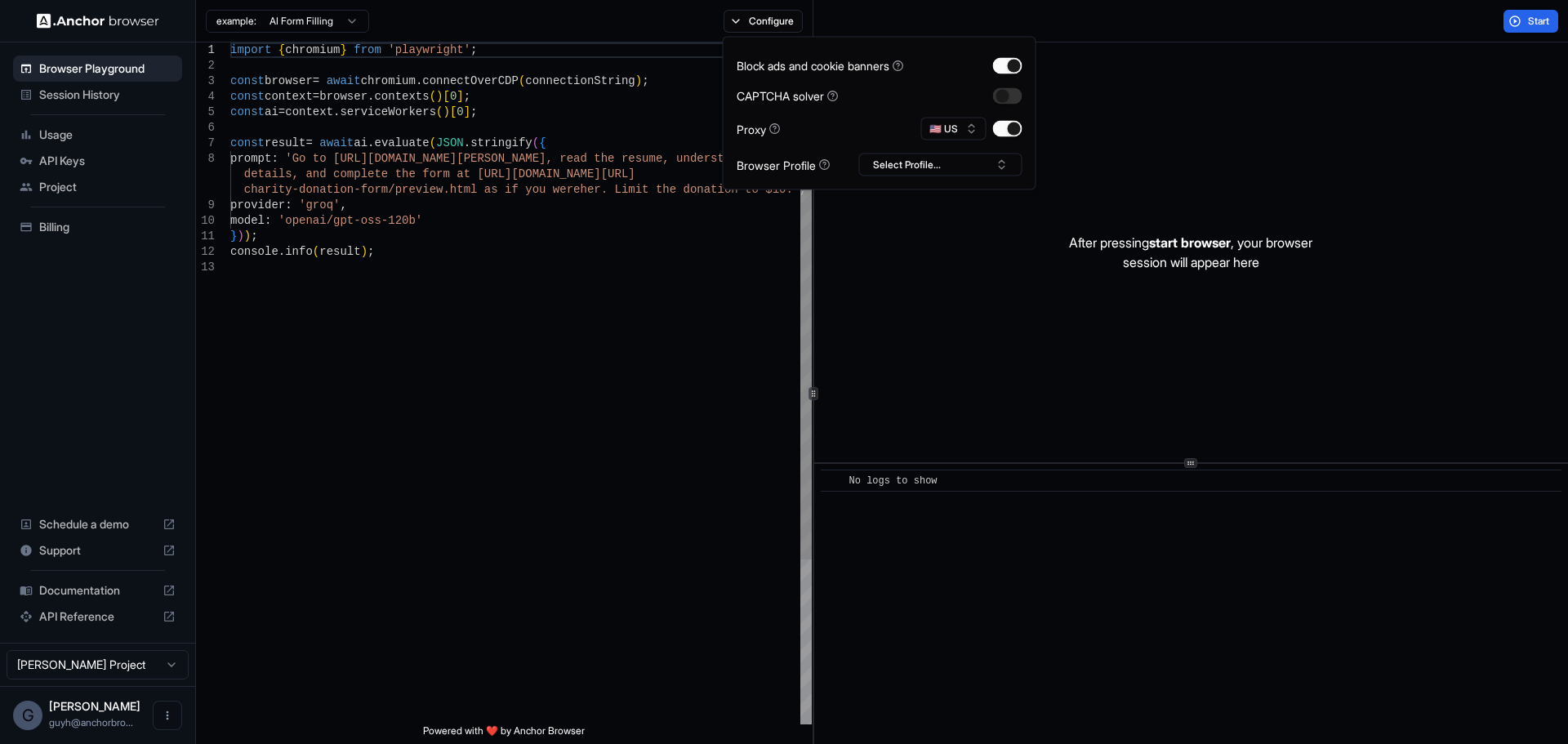
drag, startPoint x: 377, startPoint y: 362, endPoint x: 397, endPoint y: 301, distance: 64.2
click at [378, 361] on div "import { chromium } from 'playwright' ; const browser = await chromium . connec…" at bounding box center [521, 492] width 582 height 899
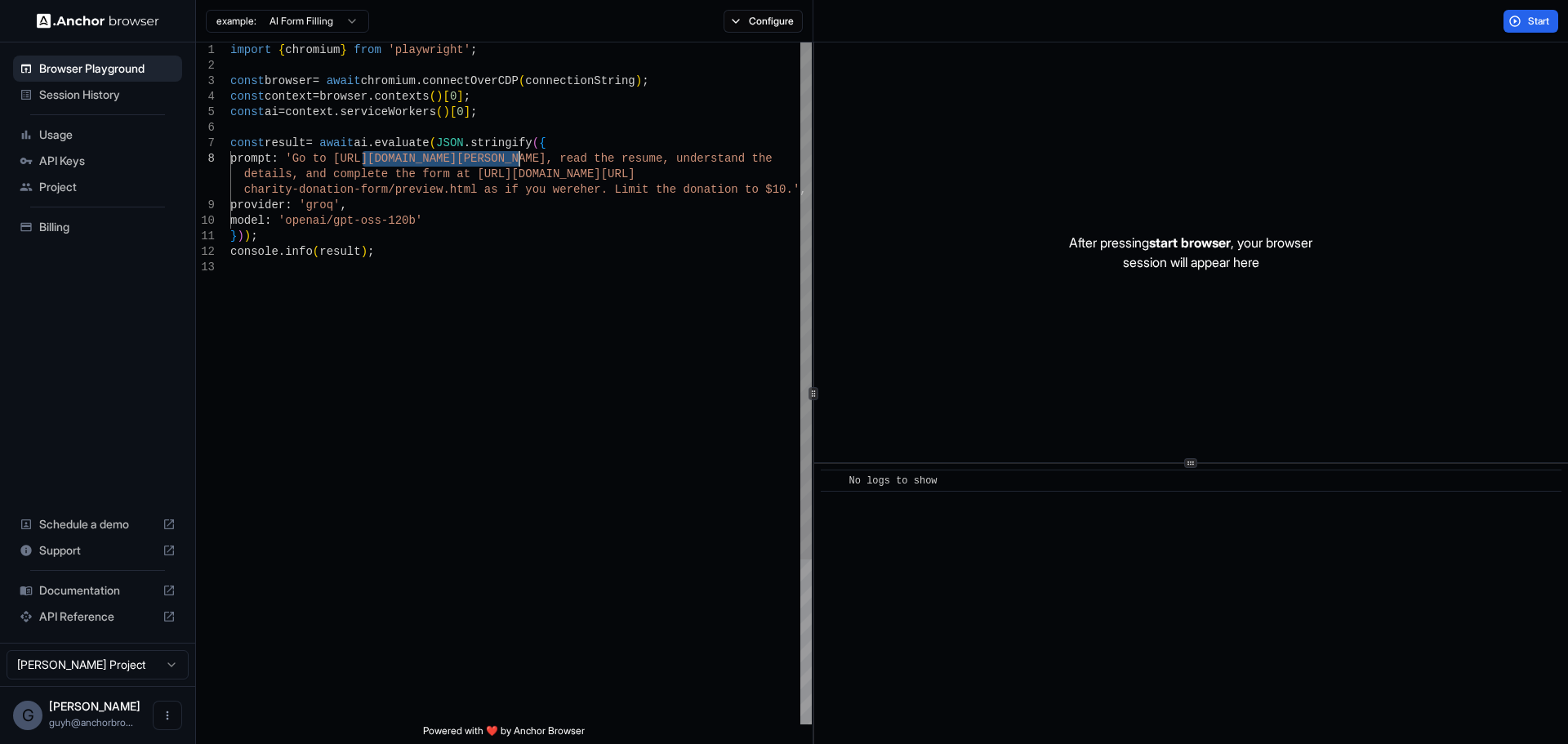
drag, startPoint x: 364, startPoint y: 160, endPoint x: 550, endPoint y: 152, distance: 186.2
click at [531, 154] on div "import { chromium } from 'playwright' ; const browser = await chromium . connec…" at bounding box center [521, 492] width 582 height 899
drag, startPoint x: 550, startPoint y: 152, endPoint x: 585, endPoint y: 158, distance: 35.5
click at [585, 158] on div "import { chromium } from 'playwright' ; const browser = await chromium . connec…" at bounding box center [521, 492] width 582 height 899
click at [582, 157] on div "import { chromium } from 'playwright' ; const browser = await chromium . connec…" at bounding box center [521, 492] width 582 height 899
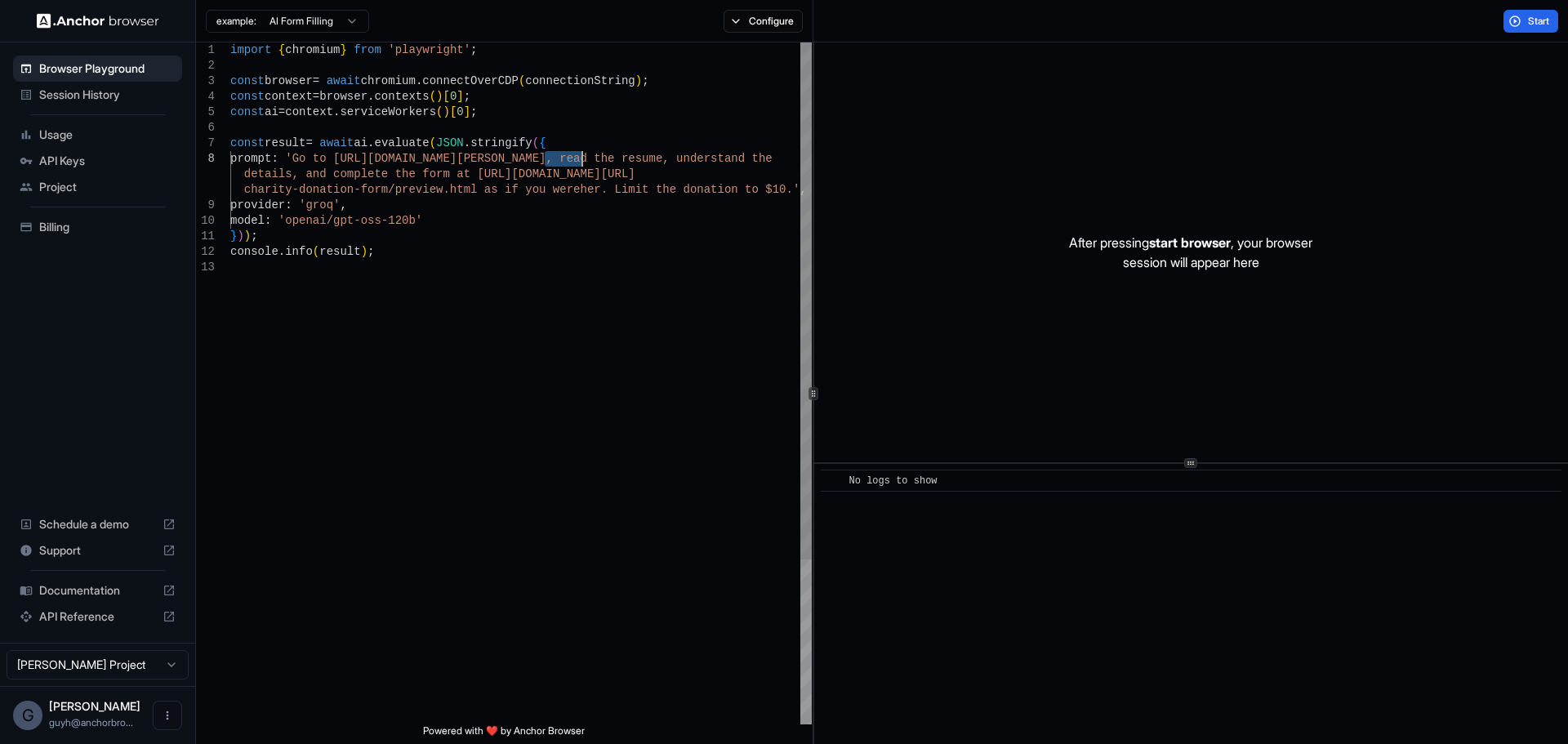
click at [582, 155] on div "import { chromium } from 'playwright' ; const browser = await chromium . connec…" at bounding box center [521, 492] width 582 height 899
drag, startPoint x: 582, startPoint y: 156, endPoint x: 418, endPoint y: 158, distance: 164.0
click at [418, 158] on div "import { chromium } from 'playwright' ; const browser = await chromium . connec…" at bounding box center [521, 492] width 582 height 899
click at [361, 158] on div "import { chromium } from 'playwright' ; const browser = await chromium . connec…" at bounding box center [521, 492] width 582 height 899
drag, startPoint x: 362, startPoint y: 159, endPoint x: 541, endPoint y: 161, distance: 179.0
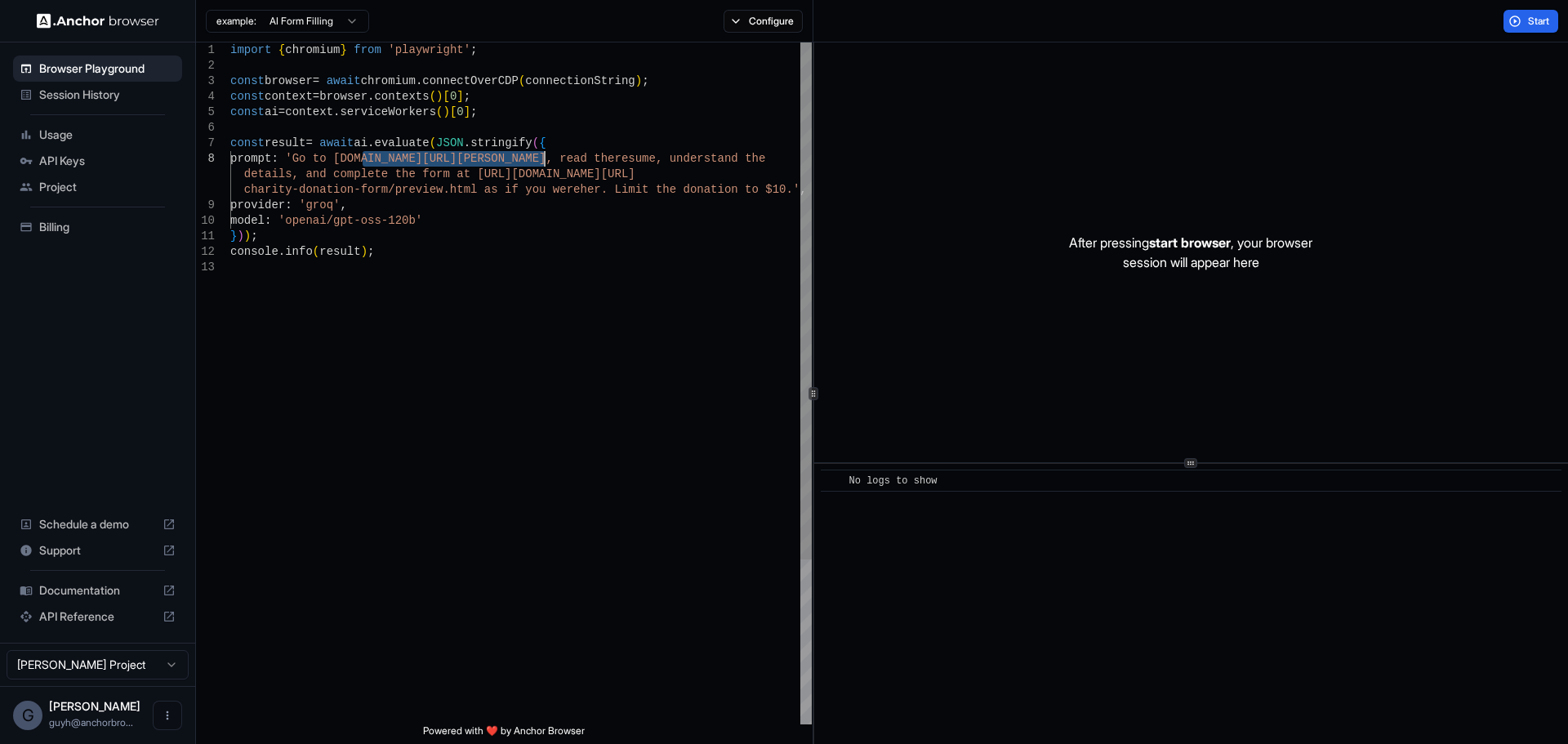
click at [541, 161] on div "import { chromium } from 'playwright' ; const browser = await chromium . connec…" at bounding box center [521, 492] width 582 height 899
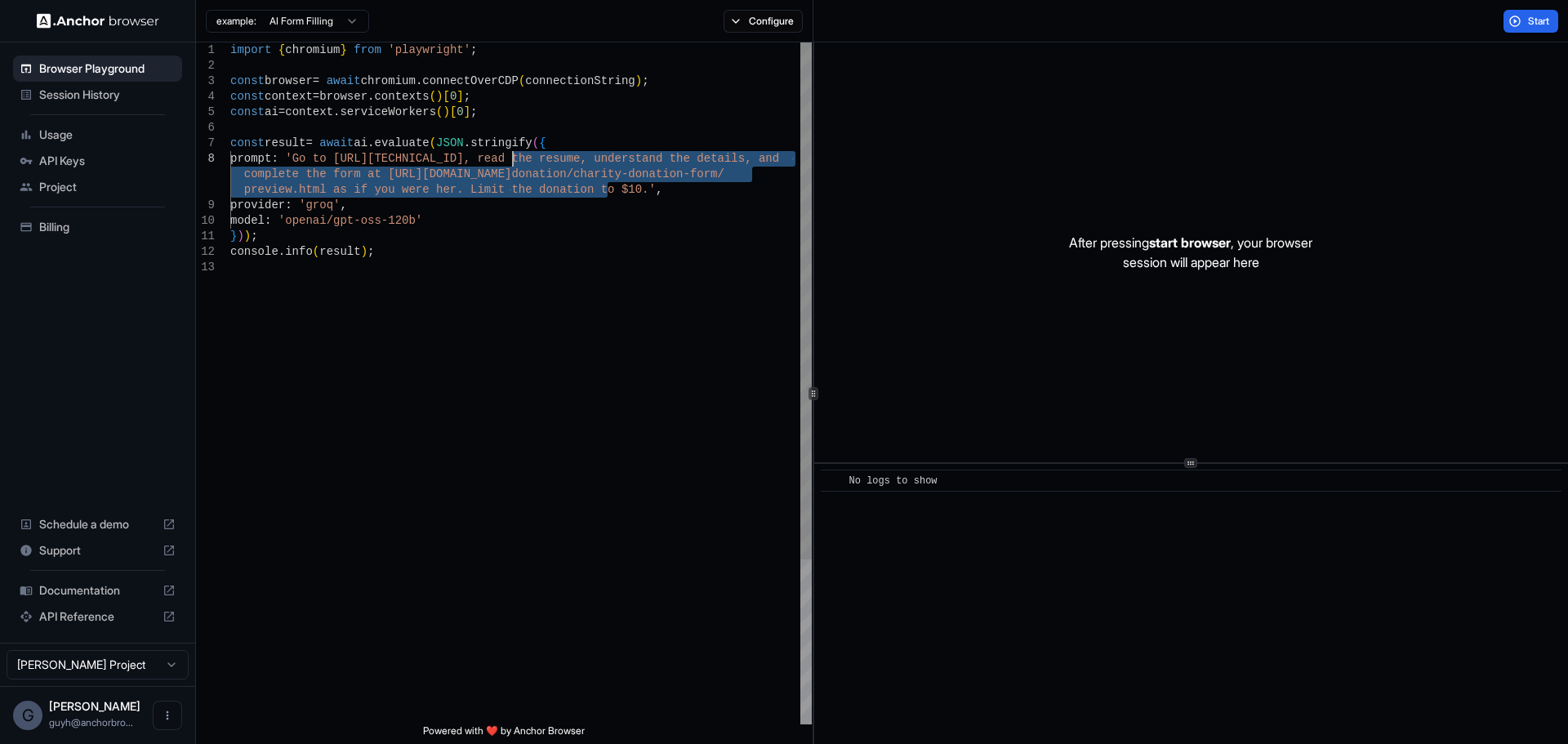
drag, startPoint x: 609, startPoint y: 189, endPoint x: 510, endPoint y: 159, distance: 103.4
click at [510, 159] on div "import { chromium } from 'playwright' ; const browser = await chromium . connec…" at bounding box center [521, 492] width 582 height 899
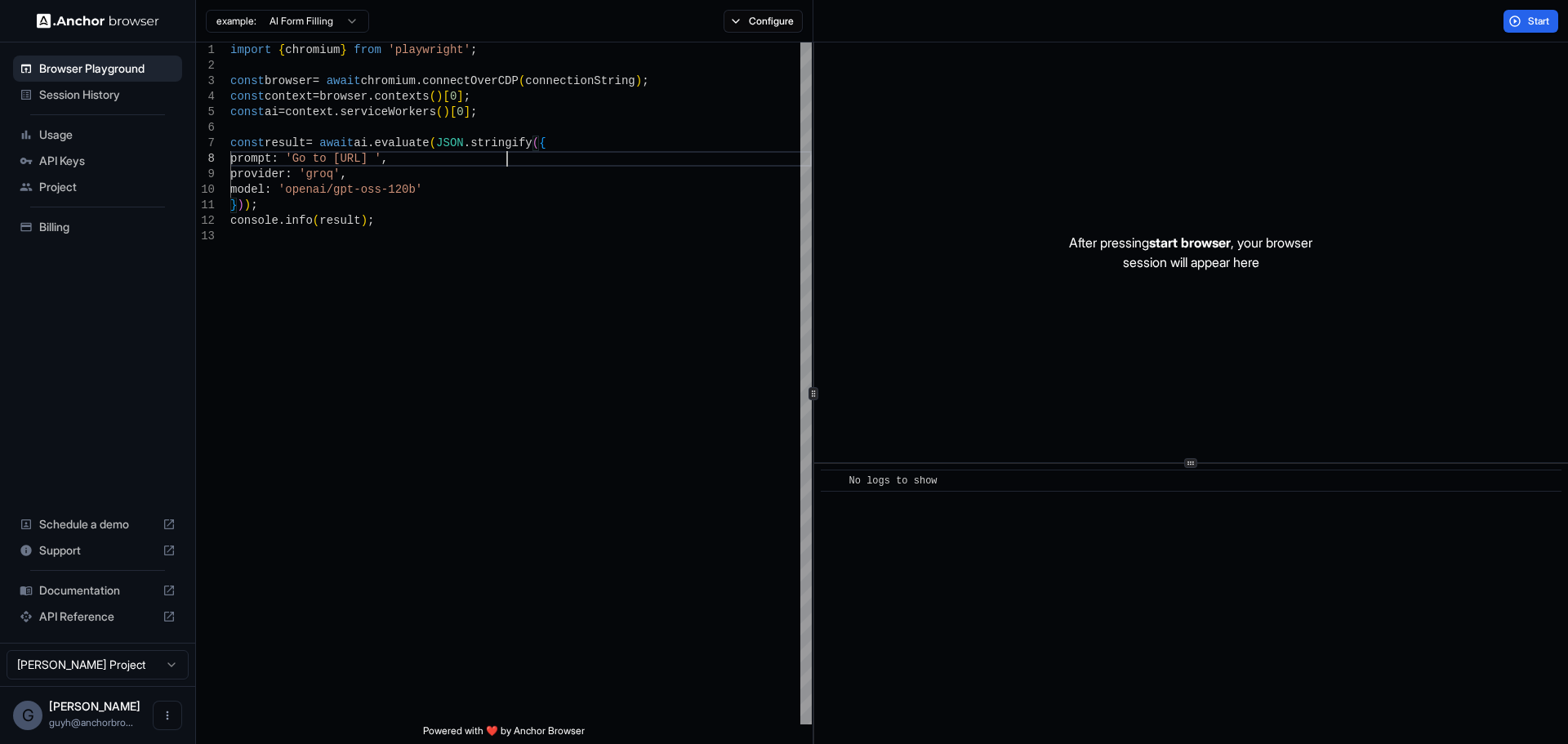
type textarea "**********"
click at [1560, 26] on div "Start" at bounding box center [1530, 21] width 74 height 23
click at [1537, 27] on button "Start" at bounding box center [1530, 21] width 54 height 23
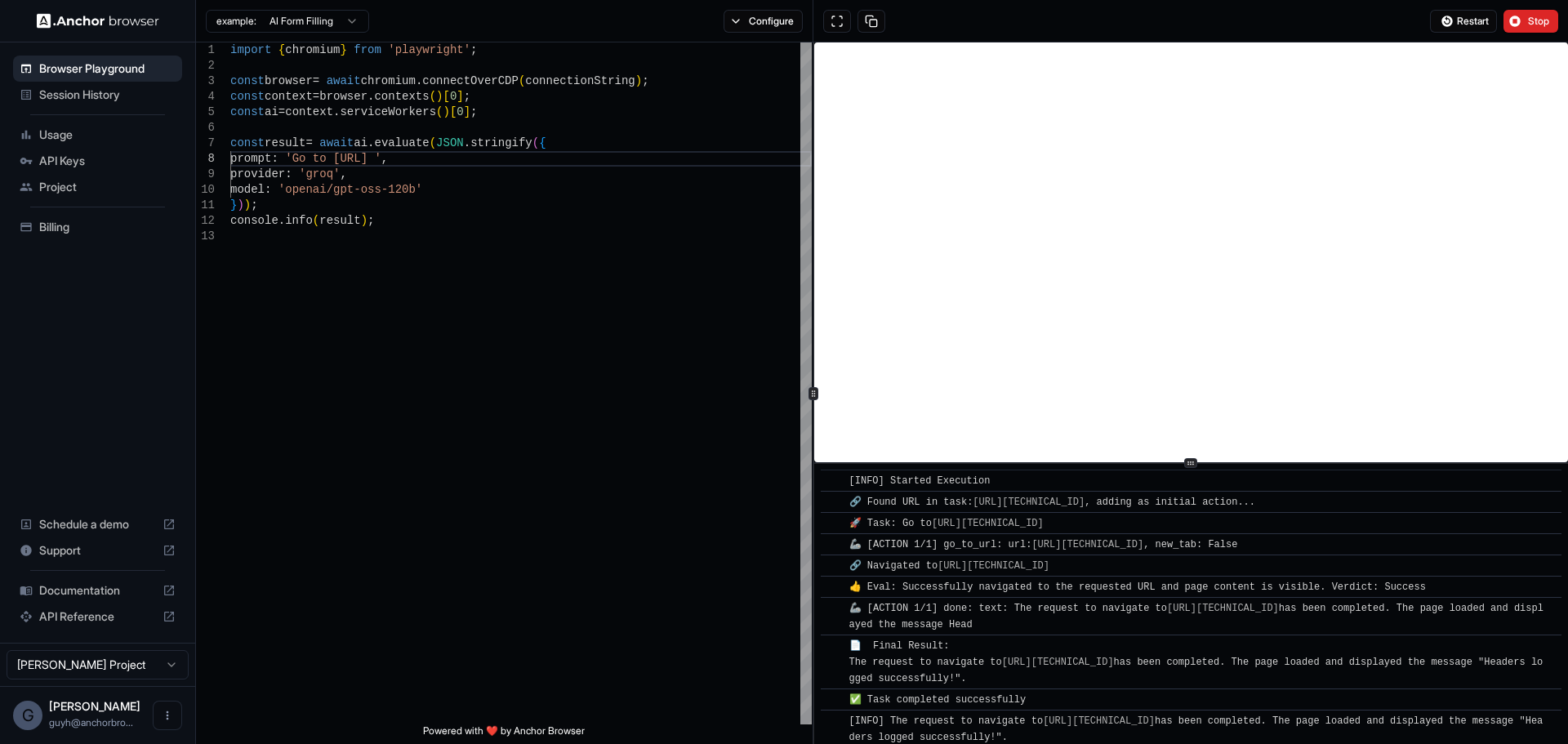
scroll to position [32, 0]
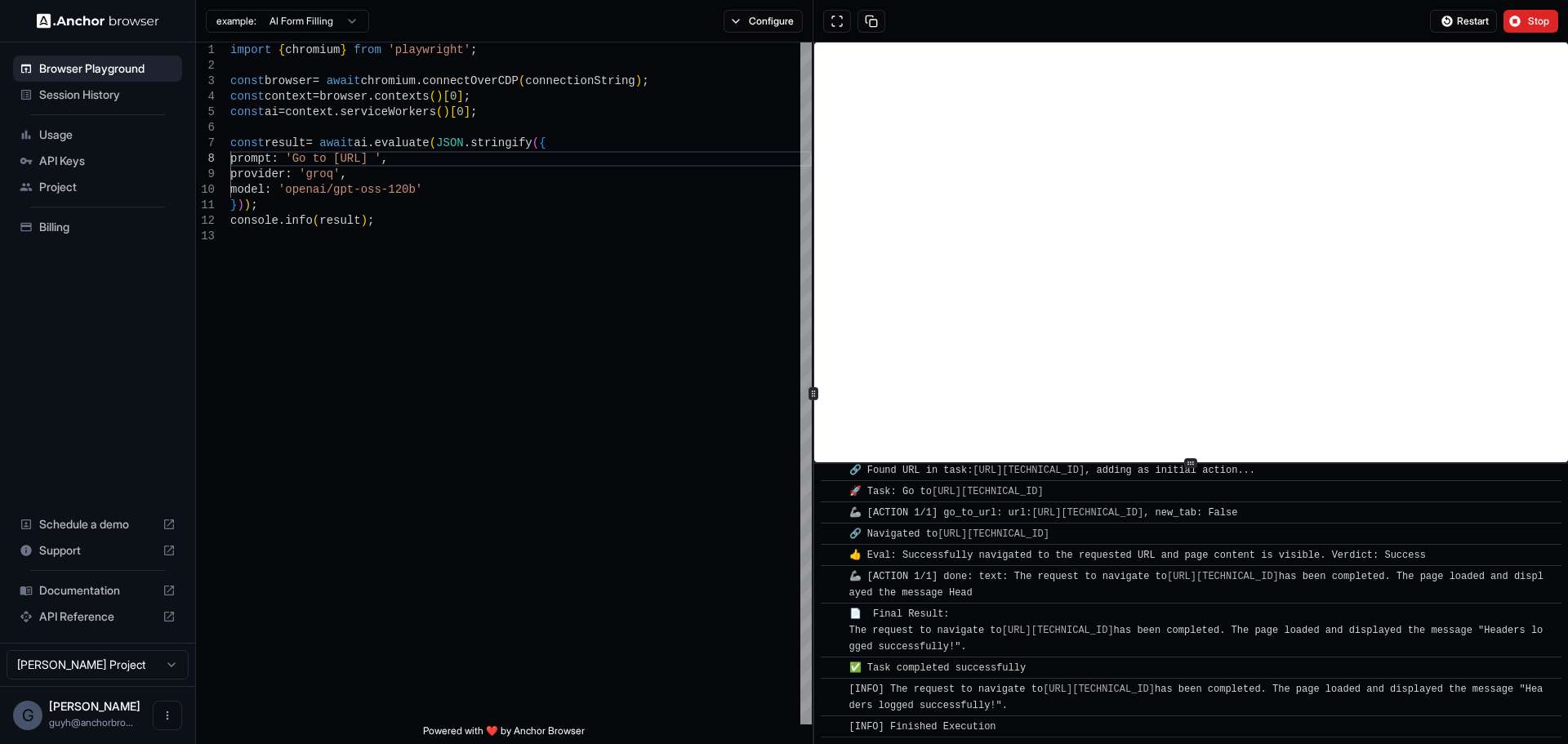
click at [1526, 12] on button "Stop" at bounding box center [1530, 21] width 54 height 23
